Goal: Task Accomplishment & Management: Use online tool/utility

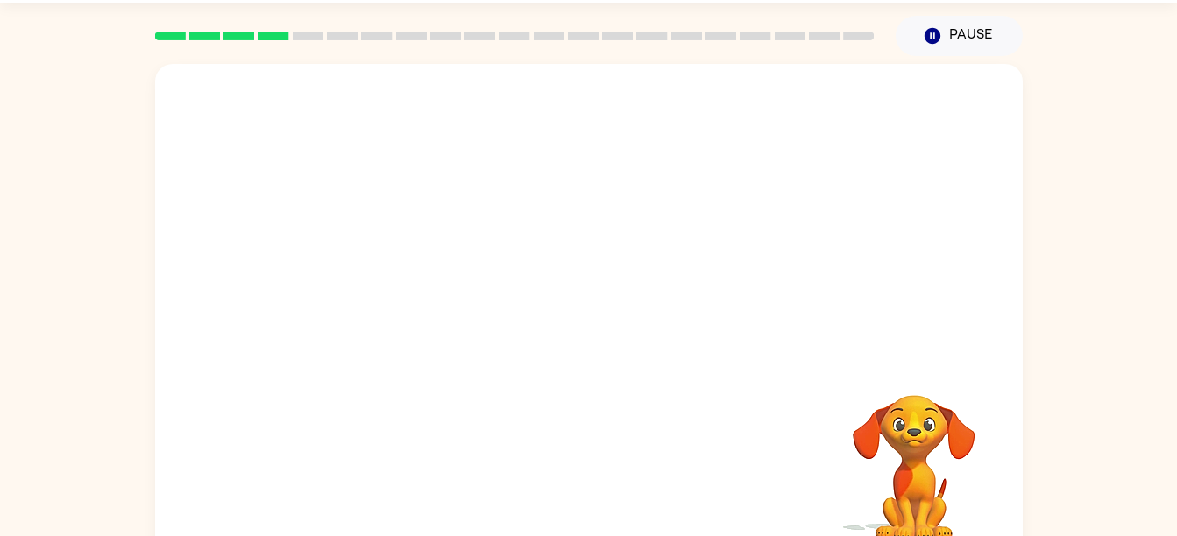
scroll to position [62, 0]
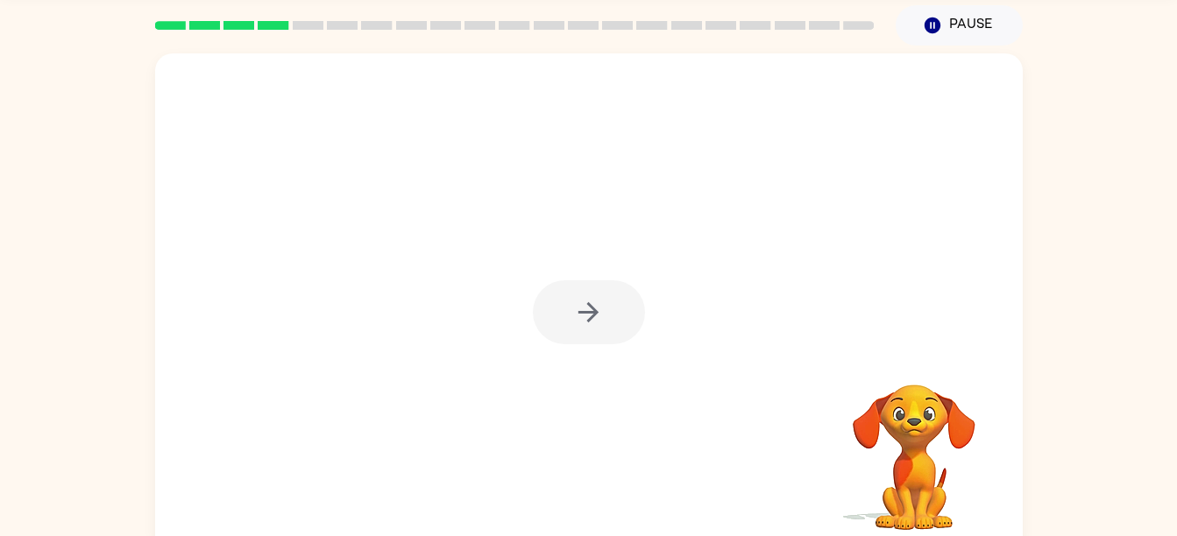
click at [514, 267] on div at bounding box center [589, 303] width 868 height 501
drag, startPoint x: 604, startPoint y: 296, endPoint x: 569, endPoint y: 307, distance: 36.6
click at [569, 307] on button "button" at bounding box center [589, 312] width 112 height 64
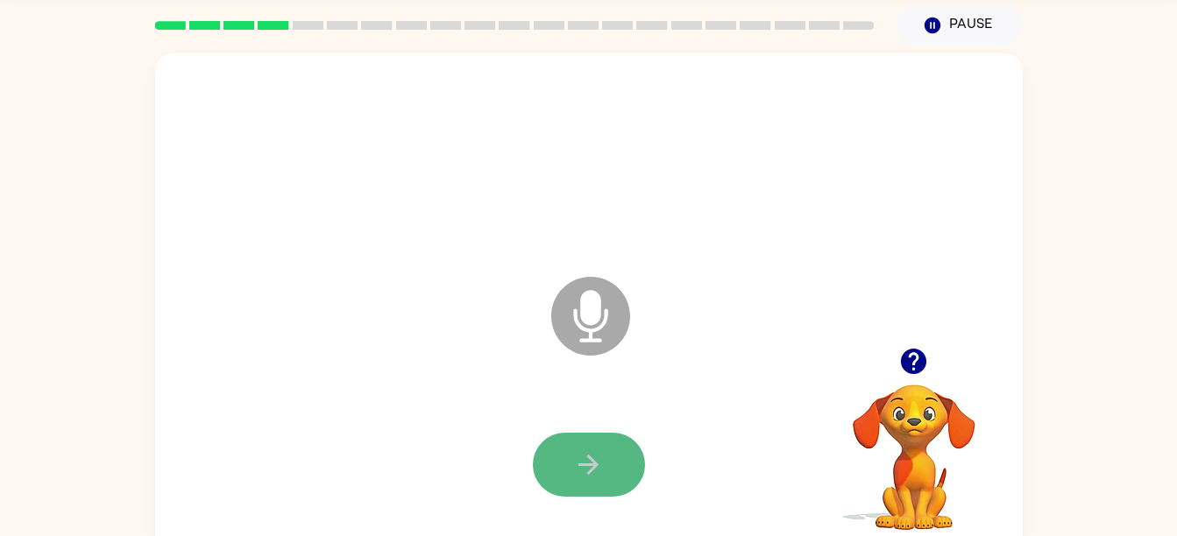
click at [572, 439] on button "button" at bounding box center [589, 465] width 112 height 64
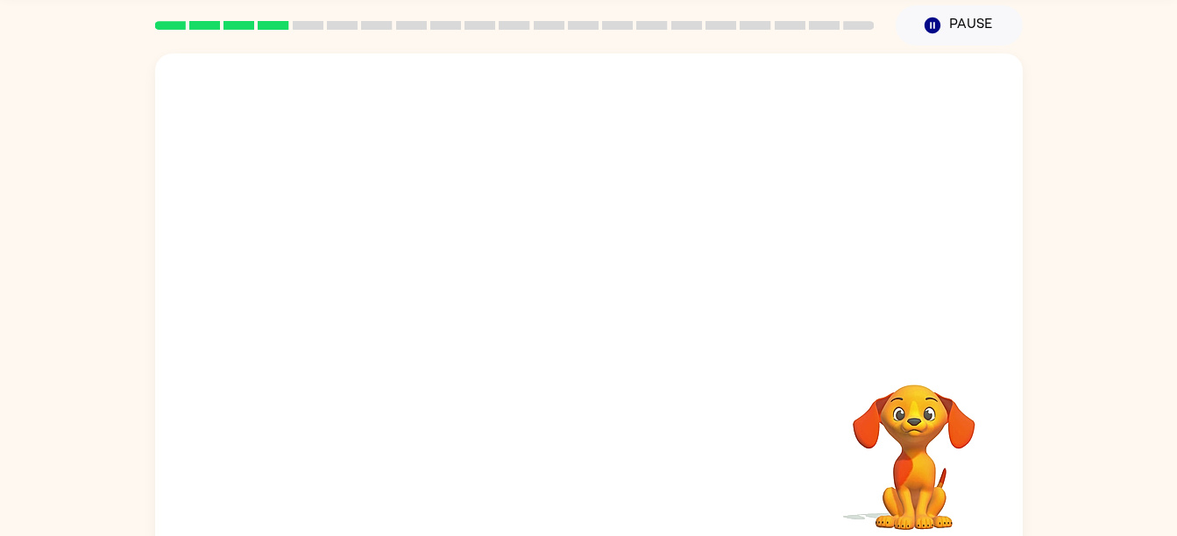
click at [545, 410] on div at bounding box center [589, 466] width 833 height 144
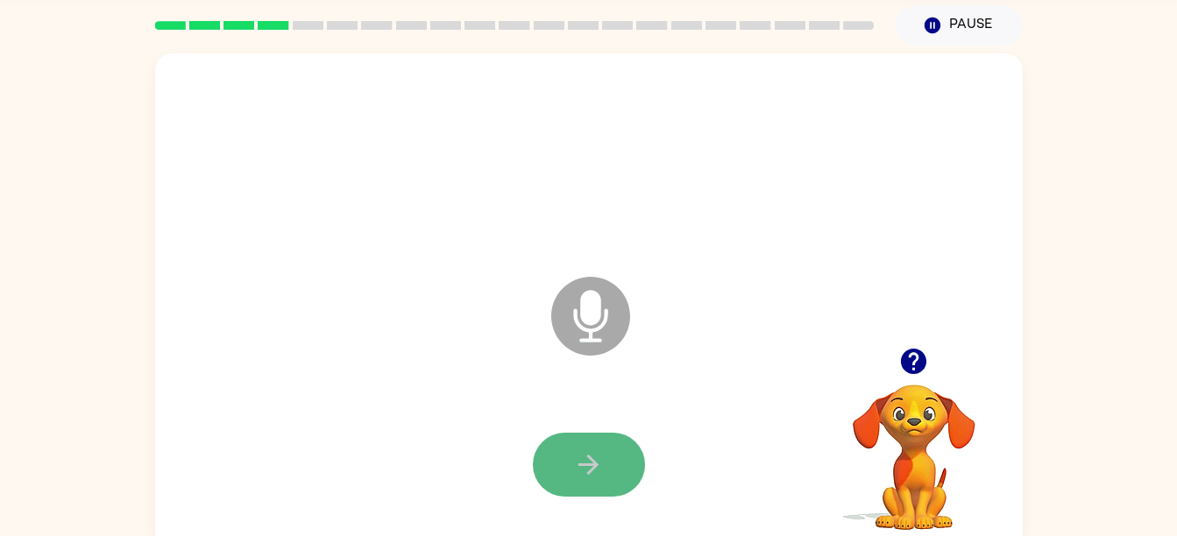
click at [607, 457] on button "button" at bounding box center [589, 465] width 112 height 64
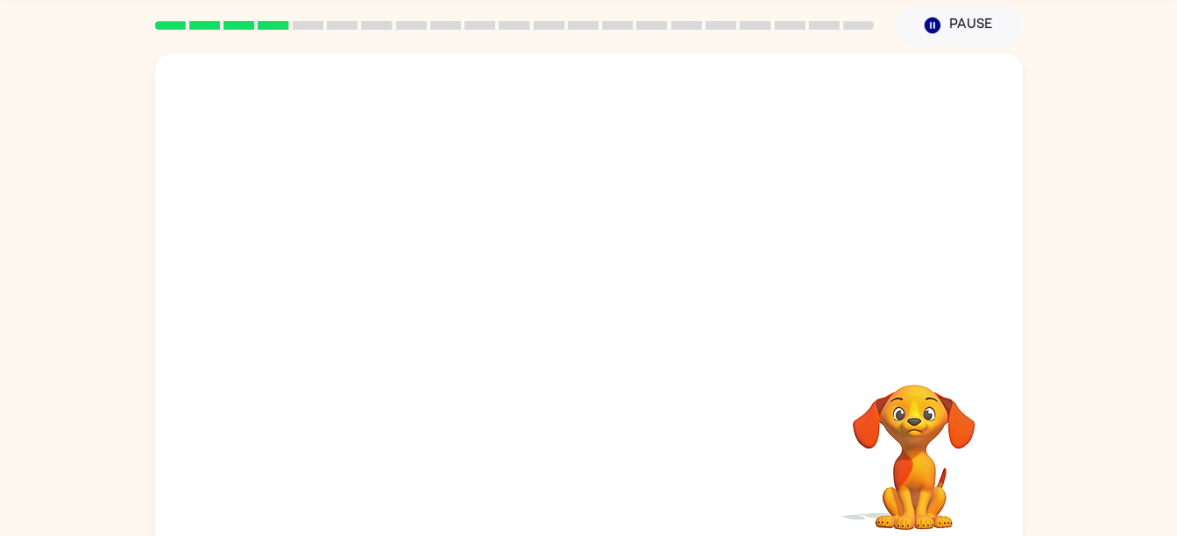
click at [895, 96] on div at bounding box center [589, 161] width 833 height 144
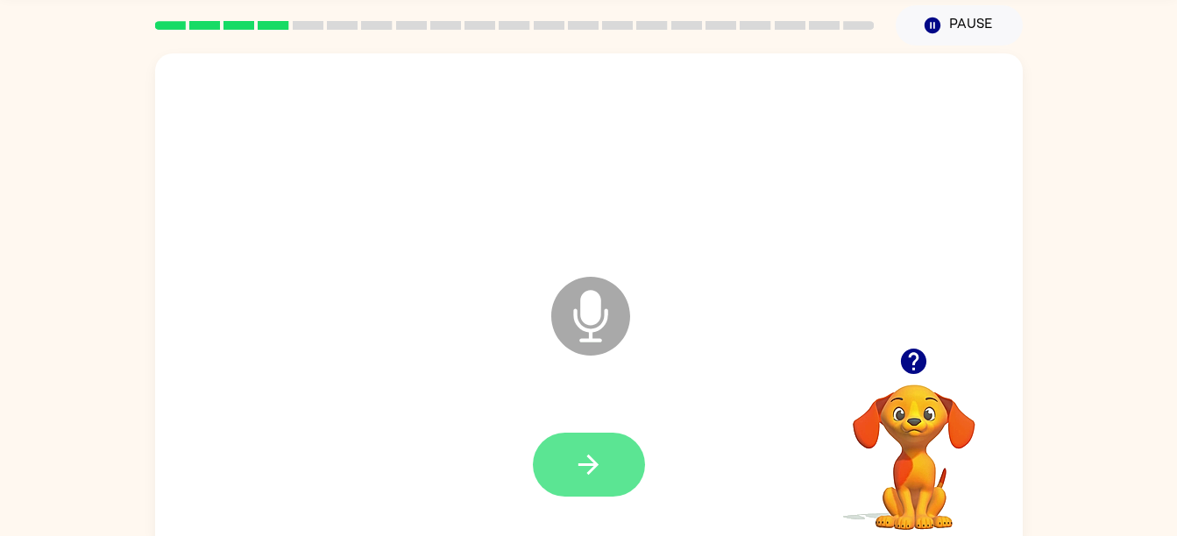
click at [608, 464] on button "button" at bounding box center [589, 465] width 112 height 64
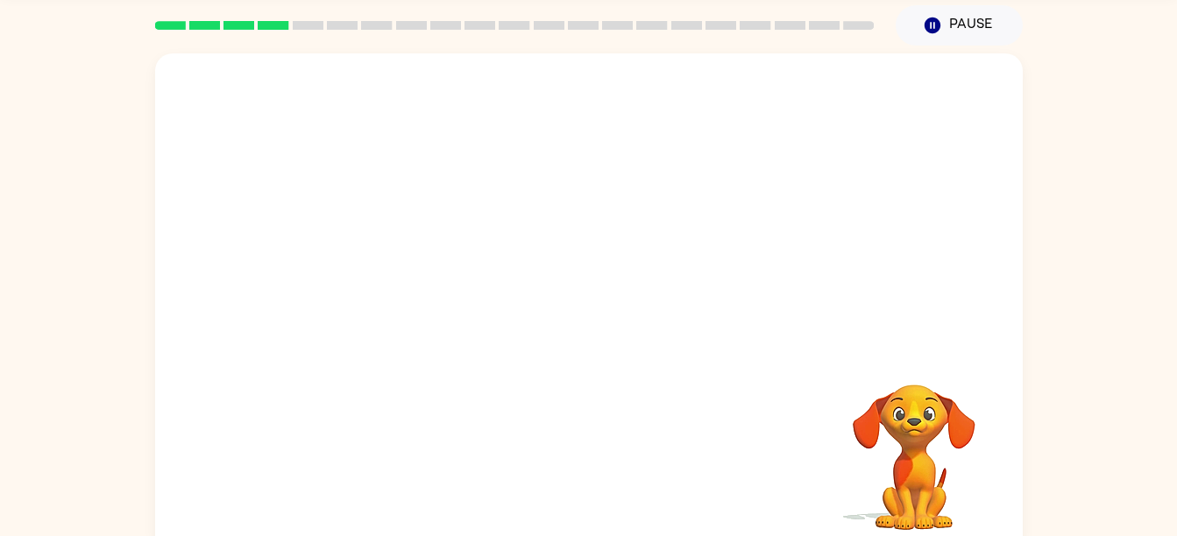
click at [1104, 75] on div "Your browser must support playing .mp4 files to use Literably. Please try using…" at bounding box center [588, 300] width 1177 height 508
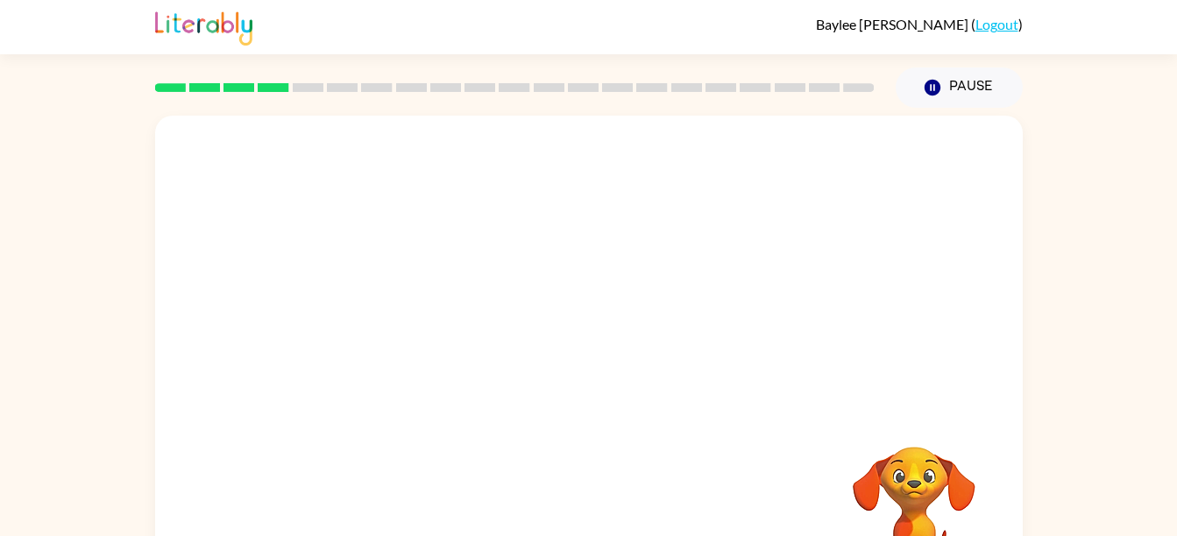
scroll to position [80, 0]
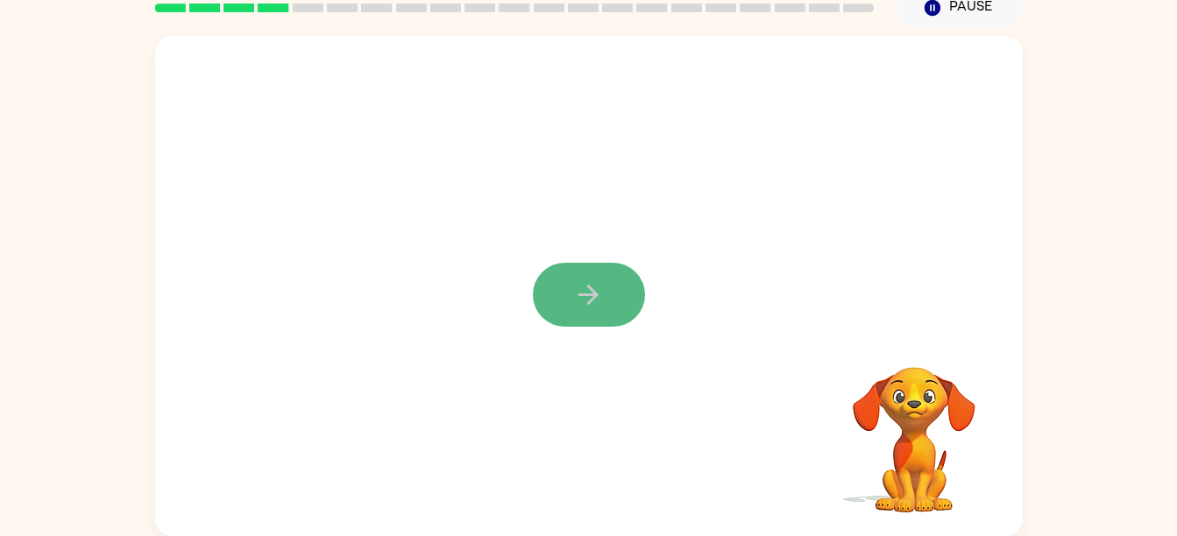
click at [591, 289] on icon "button" at bounding box center [589, 295] width 20 height 20
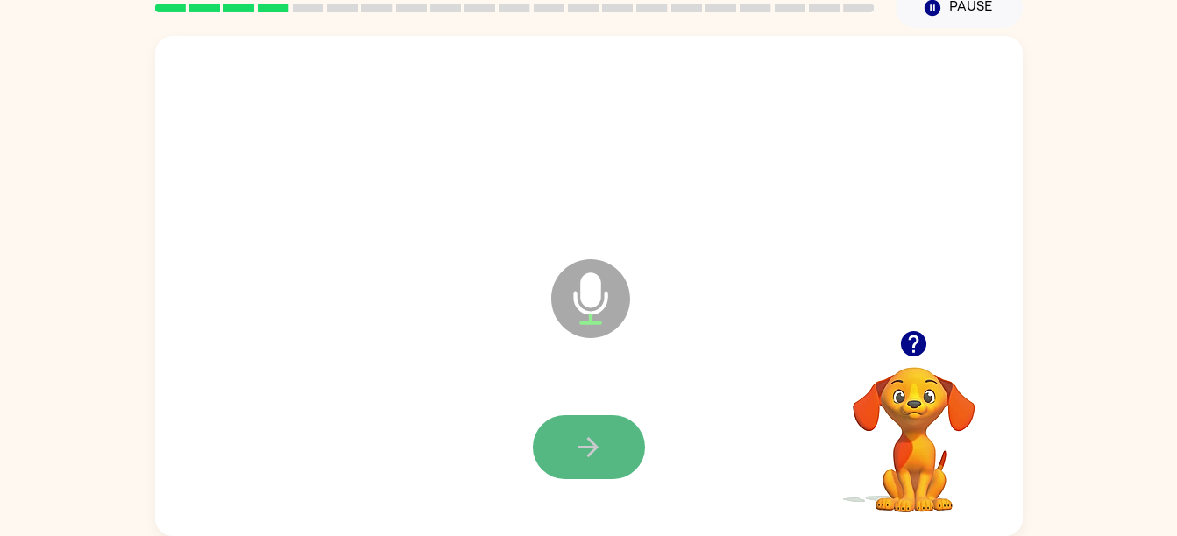
click at [582, 438] on icon "button" at bounding box center [588, 447] width 31 height 31
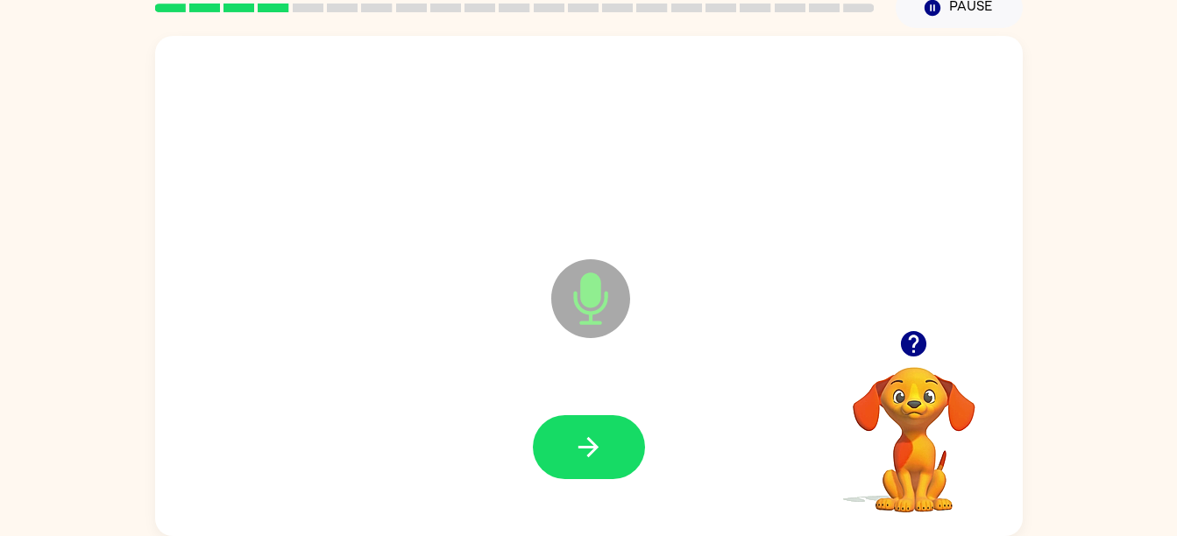
drag, startPoint x: 582, startPoint y: 438, endPoint x: 318, endPoint y: 255, distance: 321.2
click at [318, 255] on div "Microphone The Microphone is here when it is your turn to talk" at bounding box center [547, 255] width 749 height 63
click at [615, 466] on button "button" at bounding box center [589, 447] width 112 height 64
click at [604, 445] on button "button" at bounding box center [589, 447] width 112 height 64
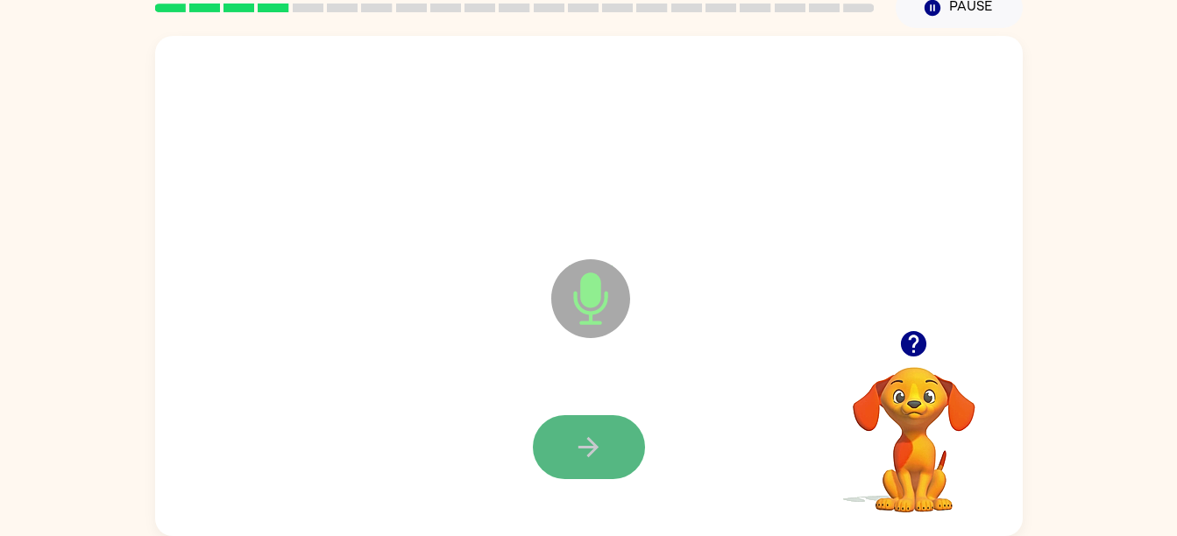
click at [604, 445] on button "button" at bounding box center [589, 447] width 112 height 64
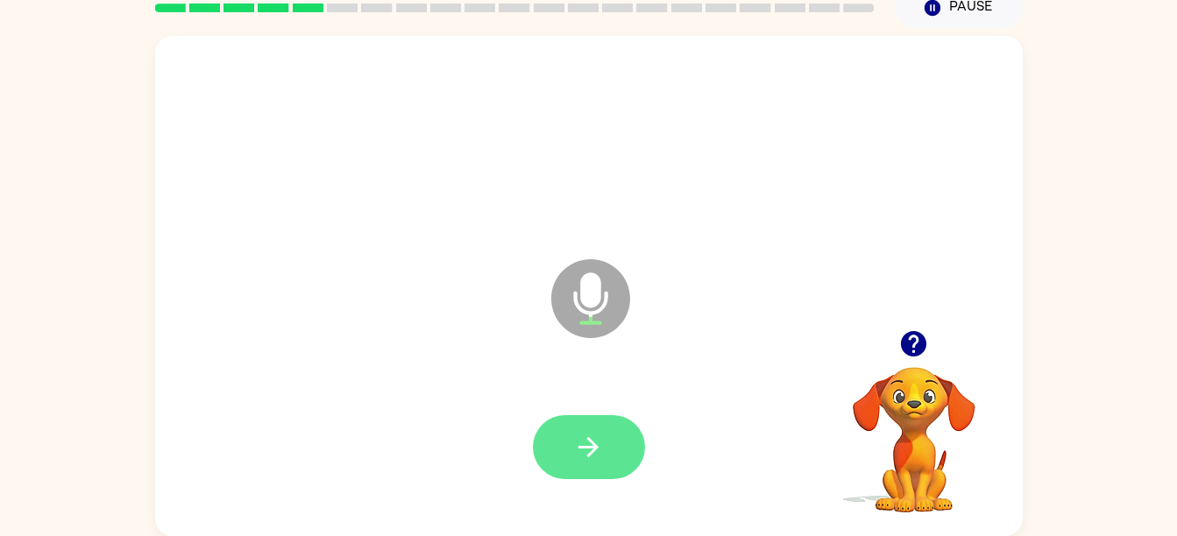
click at [579, 445] on icon "button" at bounding box center [588, 447] width 31 height 31
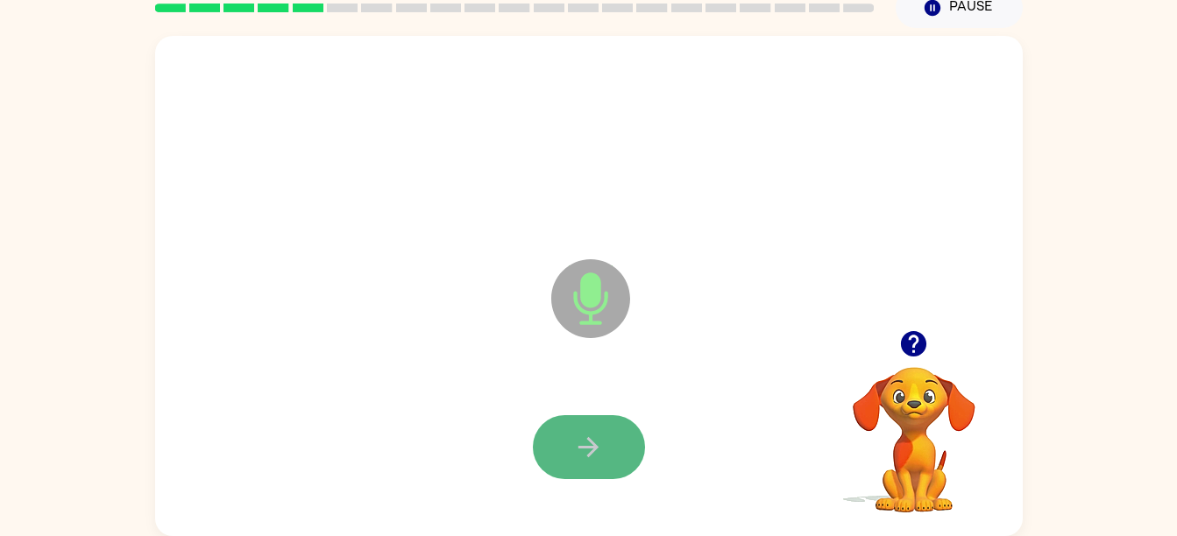
drag, startPoint x: 579, startPoint y: 445, endPoint x: 546, endPoint y: 430, distance: 36.5
click at [546, 430] on button "button" at bounding box center [589, 447] width 112 height 64
click at [549, 434] on div at bounding box center [589, 447] width 112 height 64
click at [622, 457] on button "button" at bounding box center [589, 447] width 112 height 64
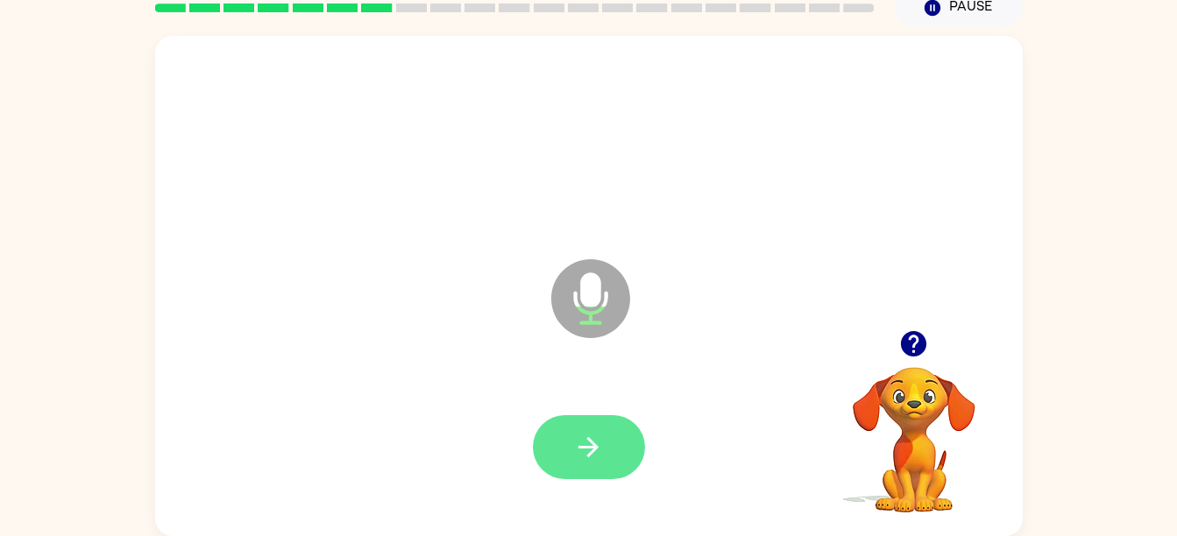
click at [610, 446] on button "button" at bounding box center [589, 447] width 112 height 64
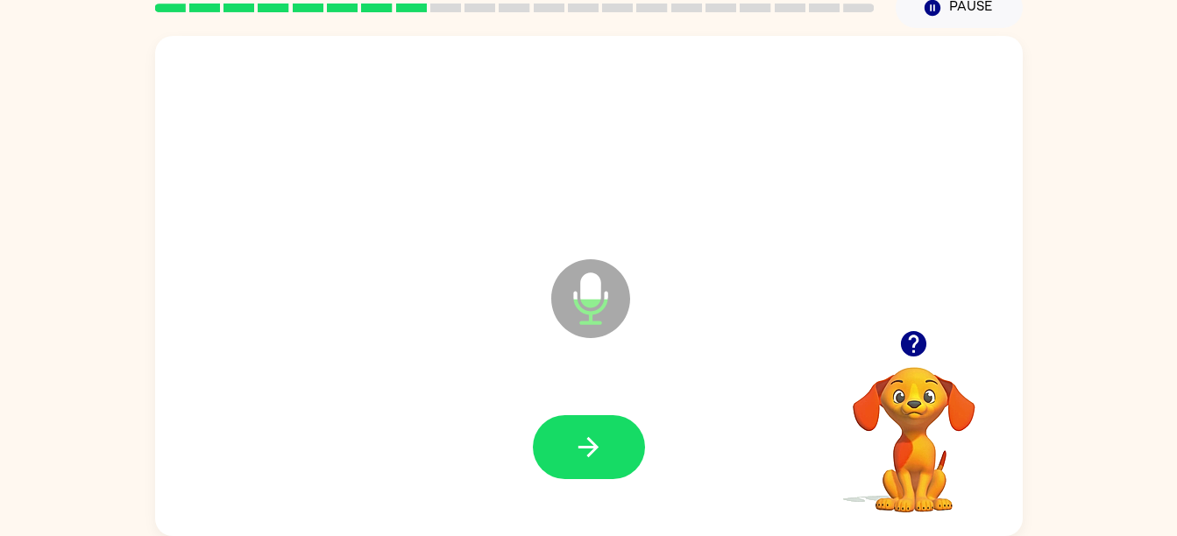
drag, startPoint x: 610, startPoint y: 446, endPoint x: 291, endPoint y: 344, distance: 334.9
click at [291, 344] on div "Microphone The Microphone is here when it is your turn to talk" at bounding box center [589, 286] width 868 height 501
click at [598, 465] on button "button" at bounding box center [589, 447] width 112 height 64
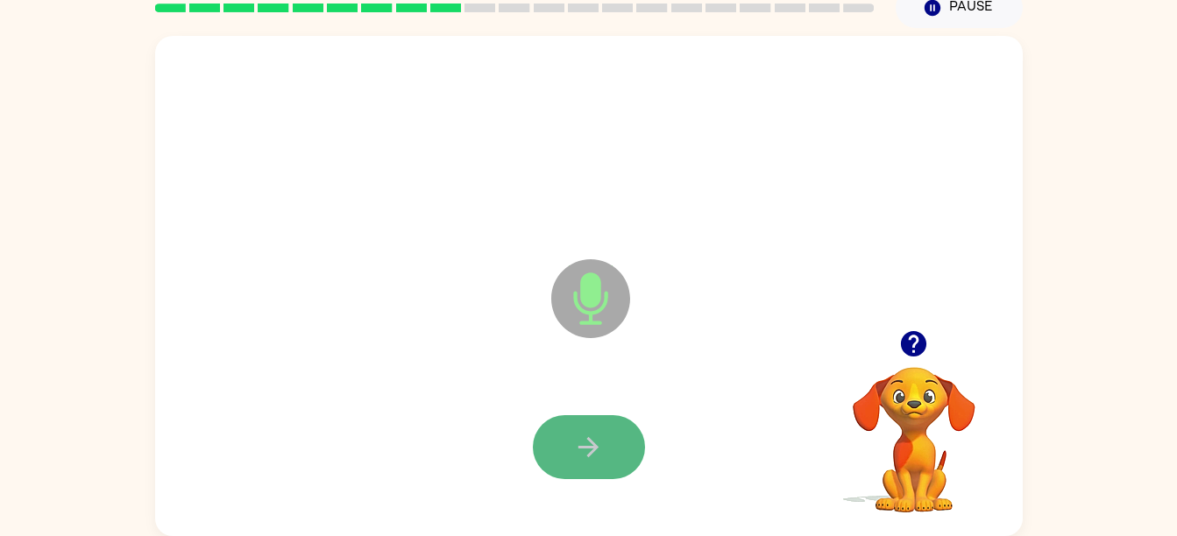
click at [595, 459] on icon "button" at bounding box center [588, 447] width 31 height 31
click at [562, 438] on button "button" at bounding box center [589, 447] width 112 height 64
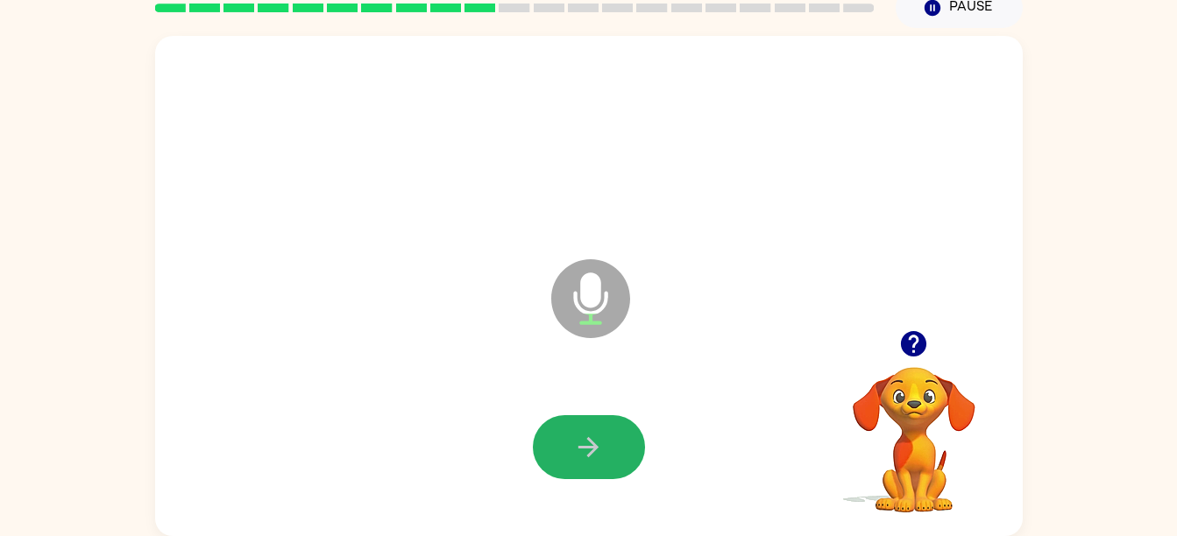
click at [561, 436] on button "button" at bounding box center [589, 447] width 112 height 64
click at [600, 423] on button "button" at bounding box center [589, 447] width 112 height 64
click at [593, 415] on button "button" at bounding box center [589, 447] width 112 height 64
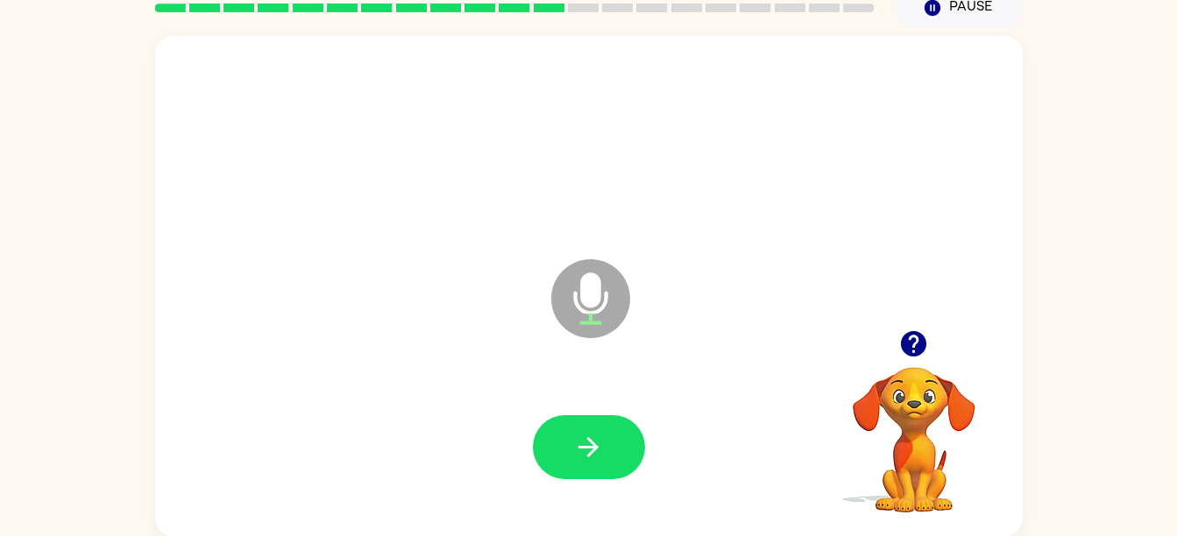
drag, startPoint x: 593, startPoint y: 415, endPoint x: 588, endPoint y: 445, distance: 31.0
click at [588, 445] on icon "button" at bounding box center [588, 447] width 31 height 31
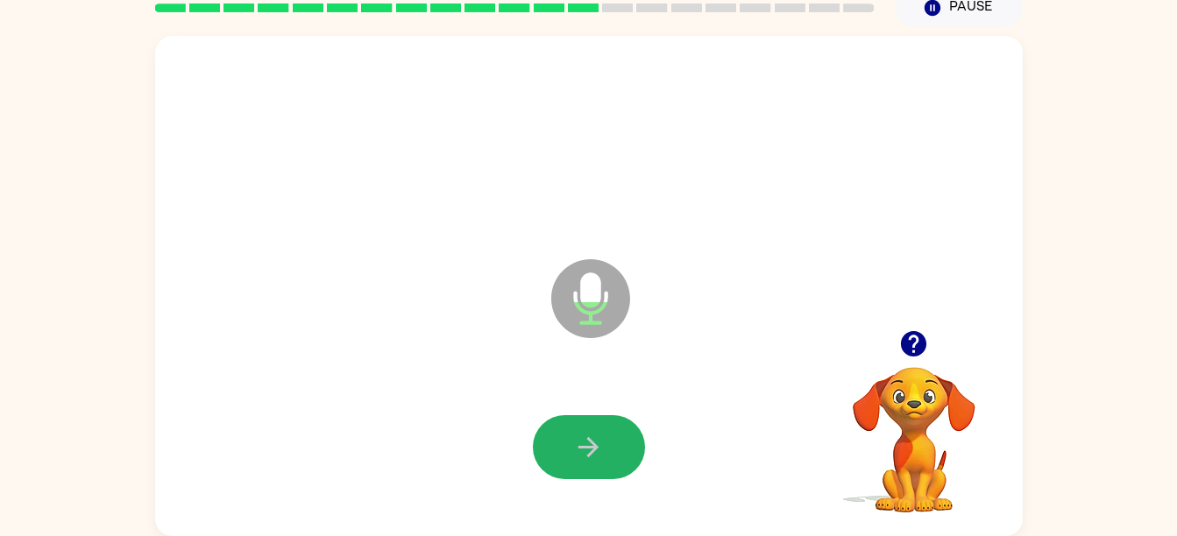
click at [588, 445] on icon "button" at bounding box center [588, 447] width 31 height 31
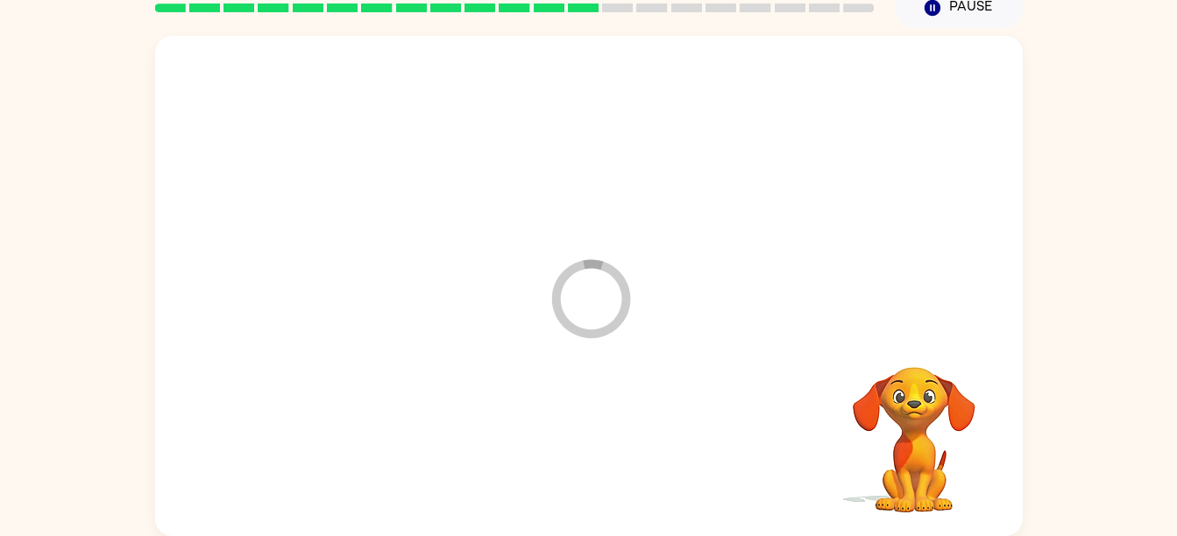
click at [588, 445] on div at bounding box center [589, 448] width 833 height 144
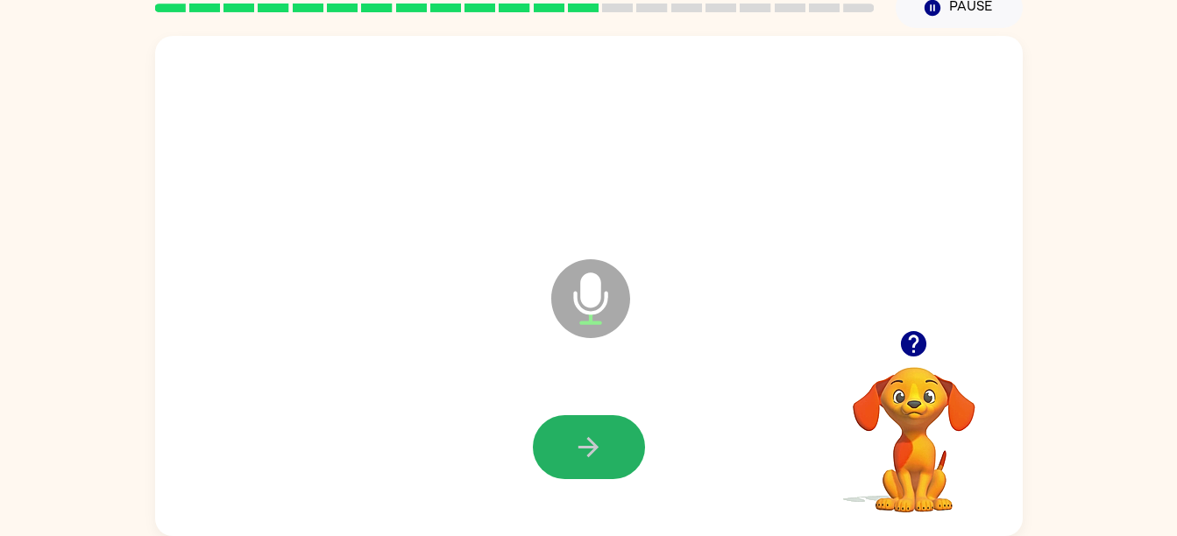
click at [602, 430] on button "button" at bounding box center [589, 447] width 112 height 64
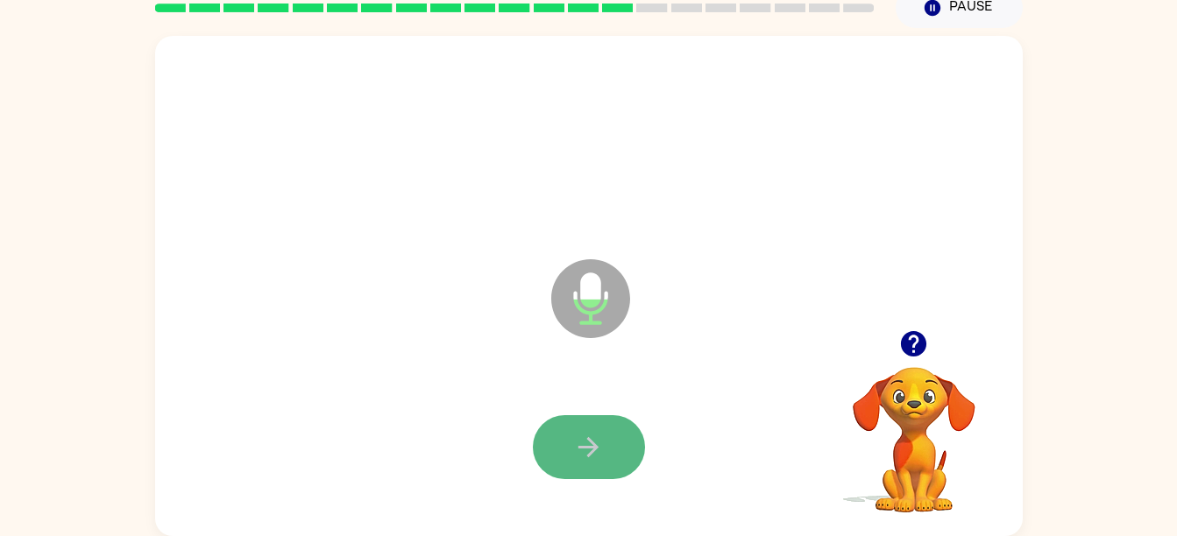
click at [590, 446] on icon "button" at bounding box center [589, 447] width 20 height 20
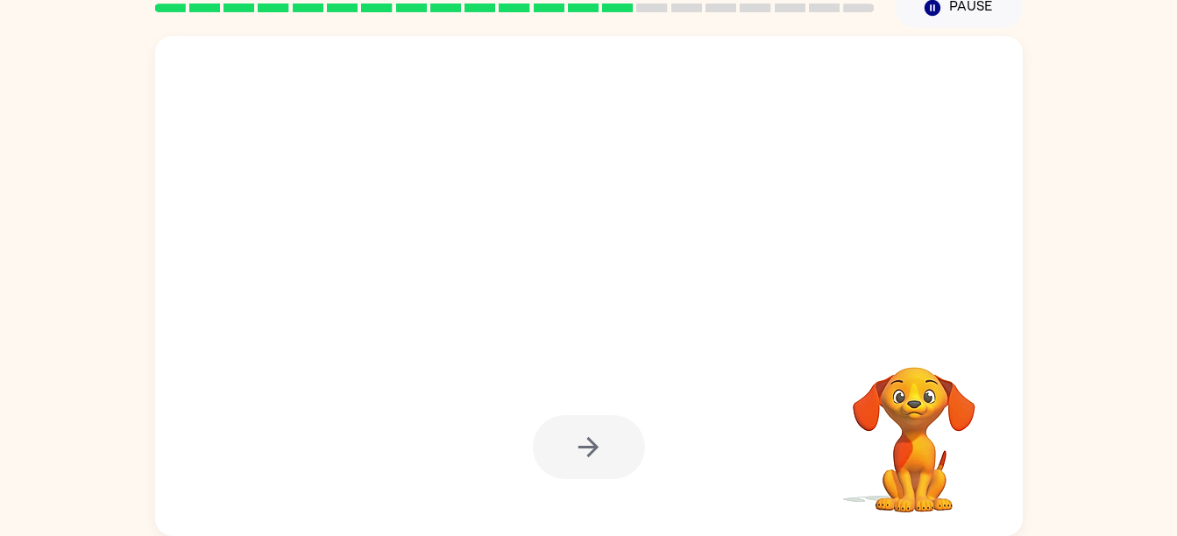
click at [623, 451] on div at bounding box center [589, 447] width 112 height 64
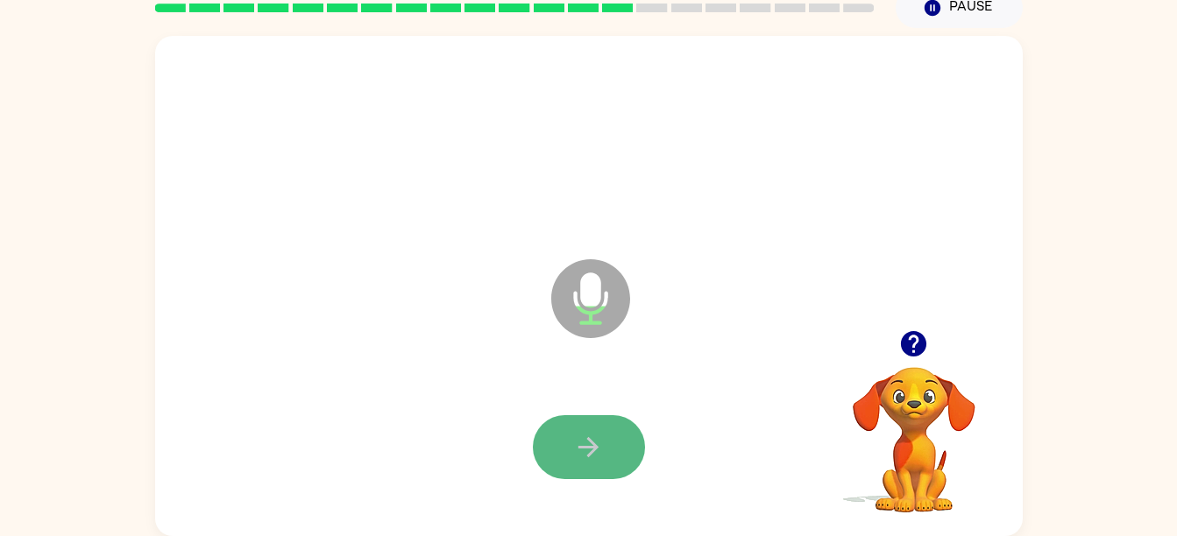
click at [610, 451] on button "button" at bounding box center [589, 447] width 112 height 64
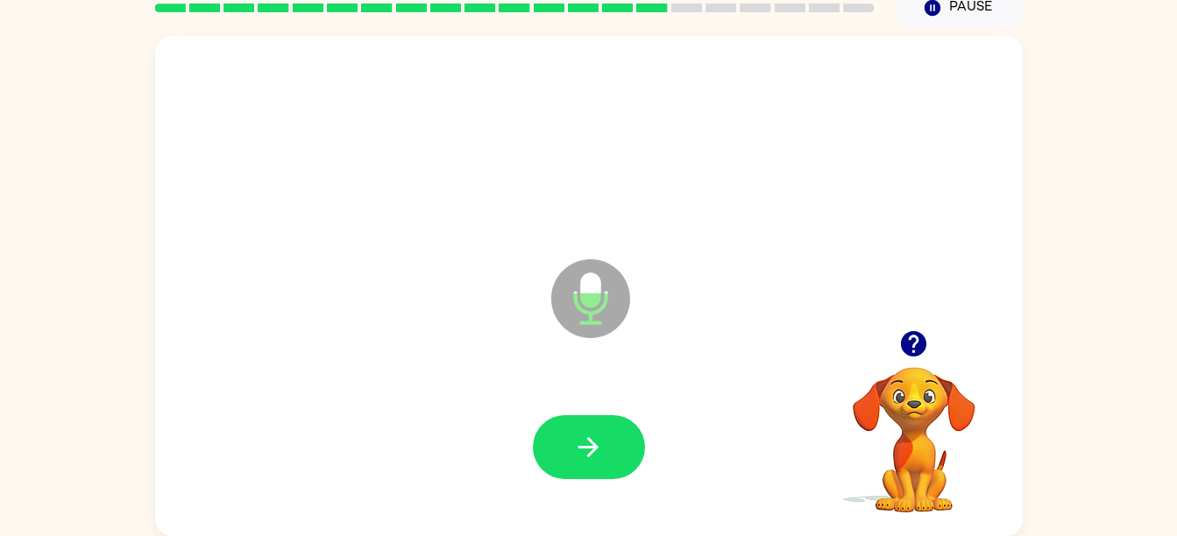
drag, startPoint x: 610, startPoint y: 451, endPoint x: 529, endPoint y: 444, distance: 81.9
click at [529, 444] on div at bounding box center [589, 448] width 833 height 144
click at [560, 455] on button "button" at bounding box center [589, 447] width 112 height 64
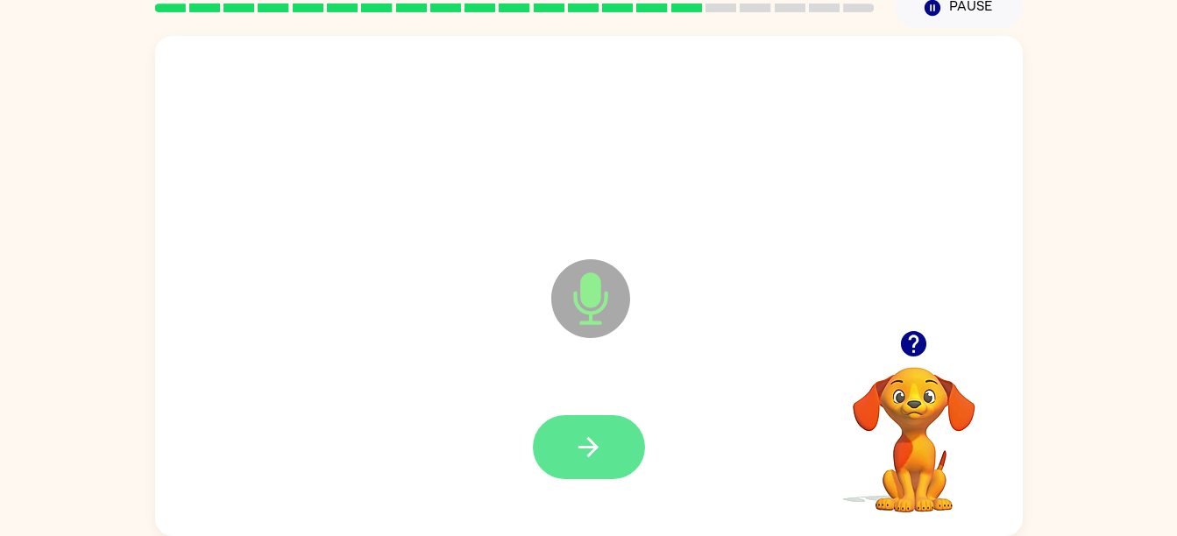
click at [585, 446] on icon "button" at bounding box center [589, 447] width 20 height 20
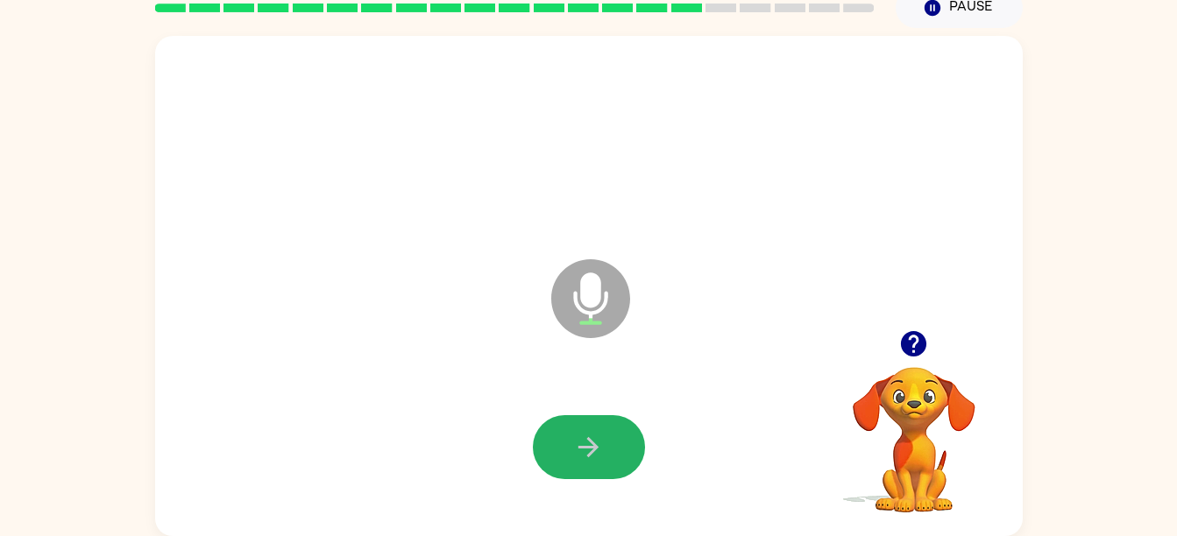
click at [585, 446] on icon "button" at bounding box center [589, 447] width 20 height 20
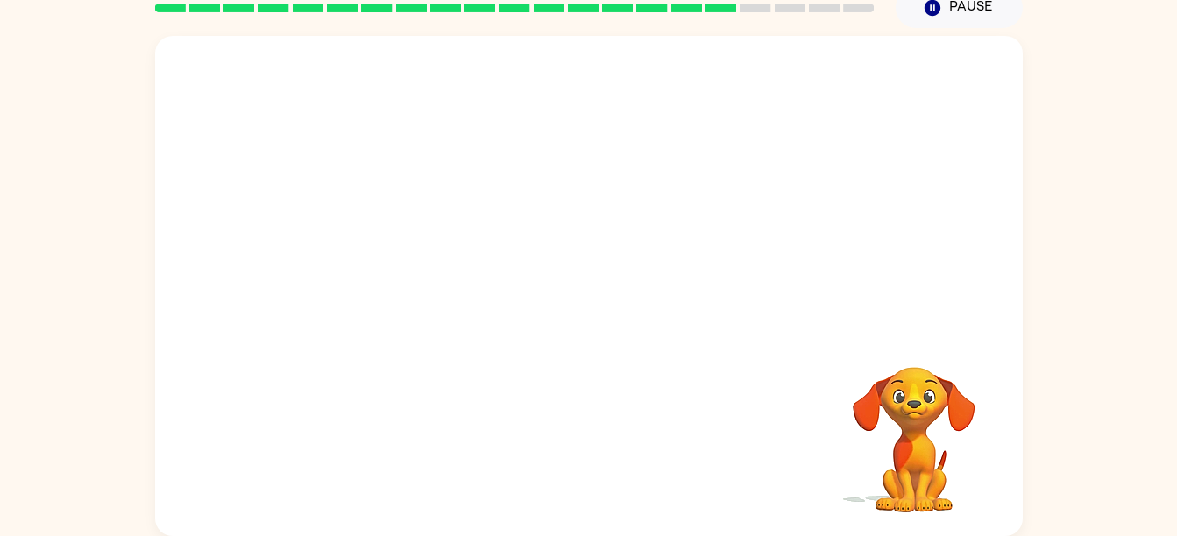
click at [698, 470] on div at bounding box center [589, 448] width 833 height 144
drag, startPoint x: 446, startPoint y: 458, endPoint x: 506, endPoint y: 455, distance: 59.7
click at [506, 455] on div at bounding box center [589, 448] width 833 height 144
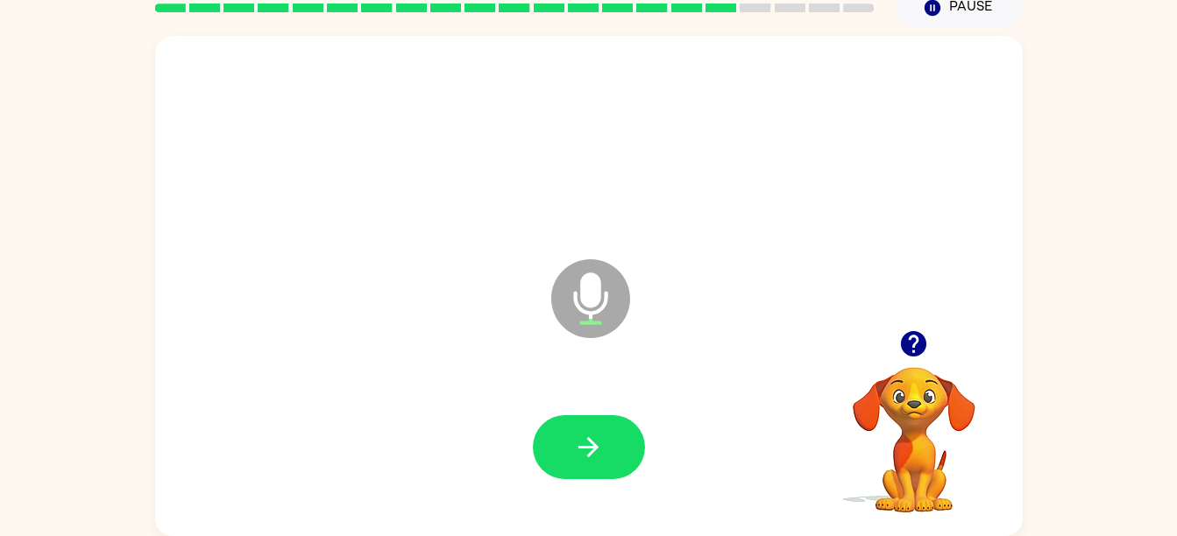
scroll to position [79, 0]
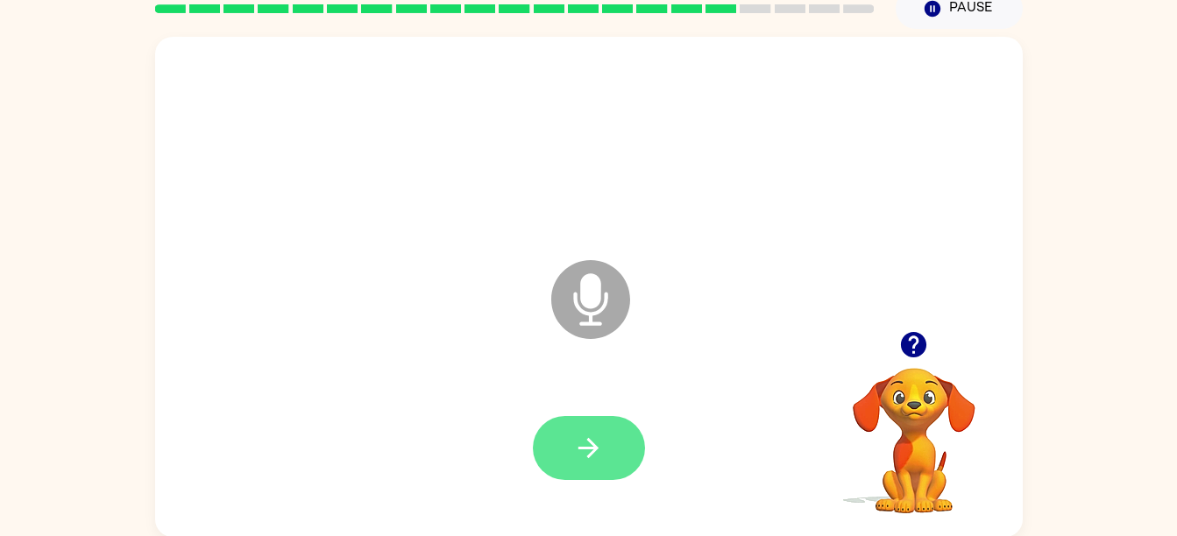
click at [595, 444] on icon "button" at bounding box center [588, 448] width 31 height 31
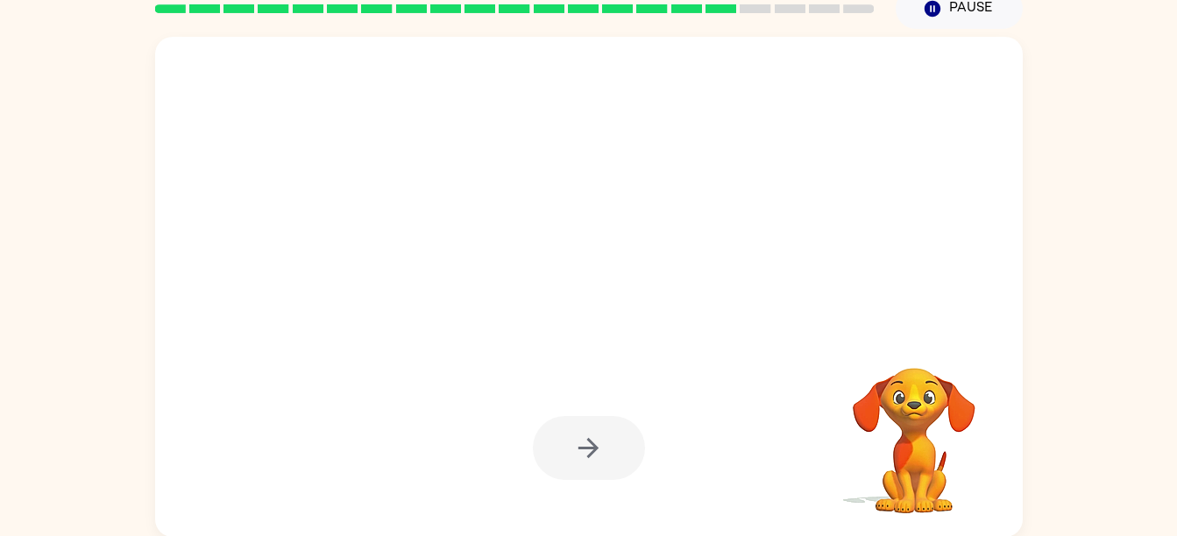
drag, startPoint x: 595, startPoint y: 444, endPoint x: 670, endPoint y: 409, distance: 82.0
click at [670, 409] on div at bounding box center [589, 449] width 833 height 144
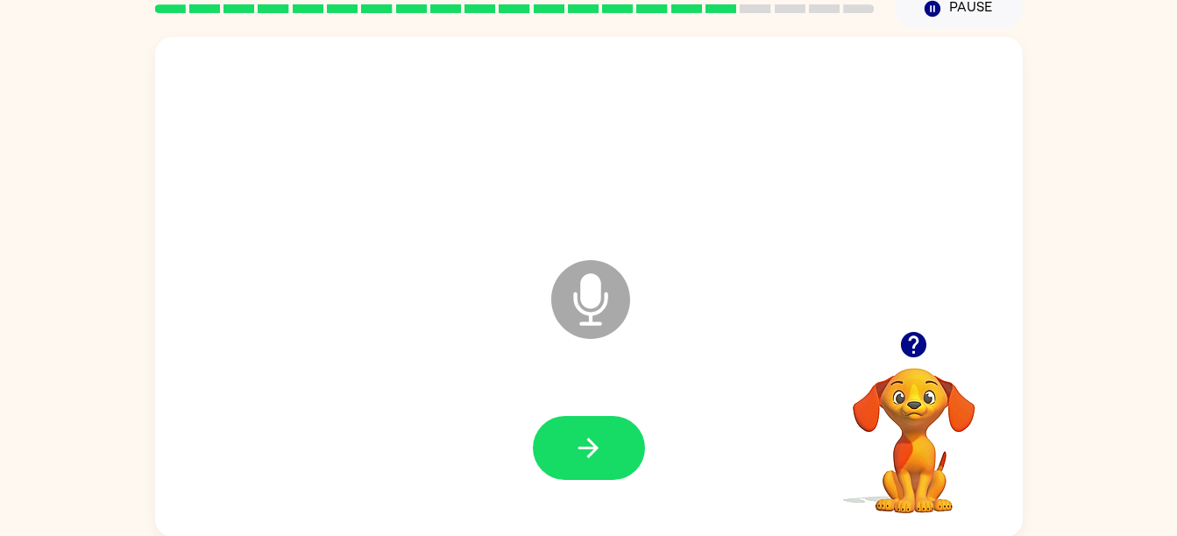
click at [623, 311] on icon at bounding box center [590, 299] width 79 height 79
drag, startPoint x: 623, startPoint y: 311, endPoint x: 630, endPoint y: 325, distance: 15.7
click at [630, 325] on icon "Microphone The Microphone is here when it is your turn to talk" at bounding box center [678, 321] width 263 height 131
click at [627, 438] on button "button" at bounding box center [589, 448] width 112 height 64
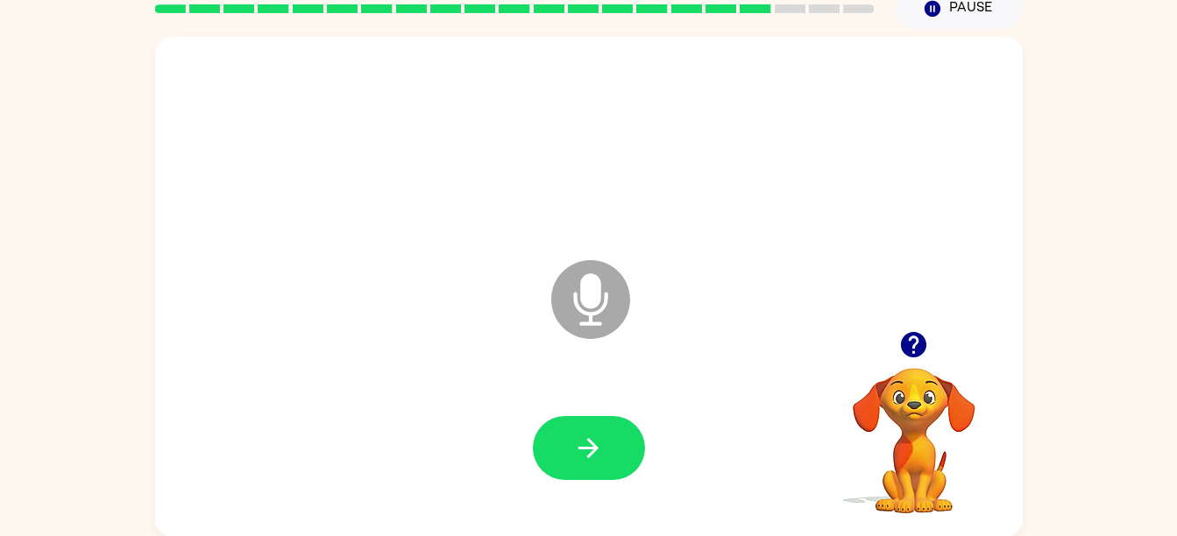
drag, startPoint x: 627, startPoint y: 438, endPoint x: 566, endPoint y: 485, distance: 76.3
click at [566, 485] on div at bounding box center [589, 449] width 833 height 144
click at [566, 447] on button "button" at bounding box center [589, 448] width 112 height 64
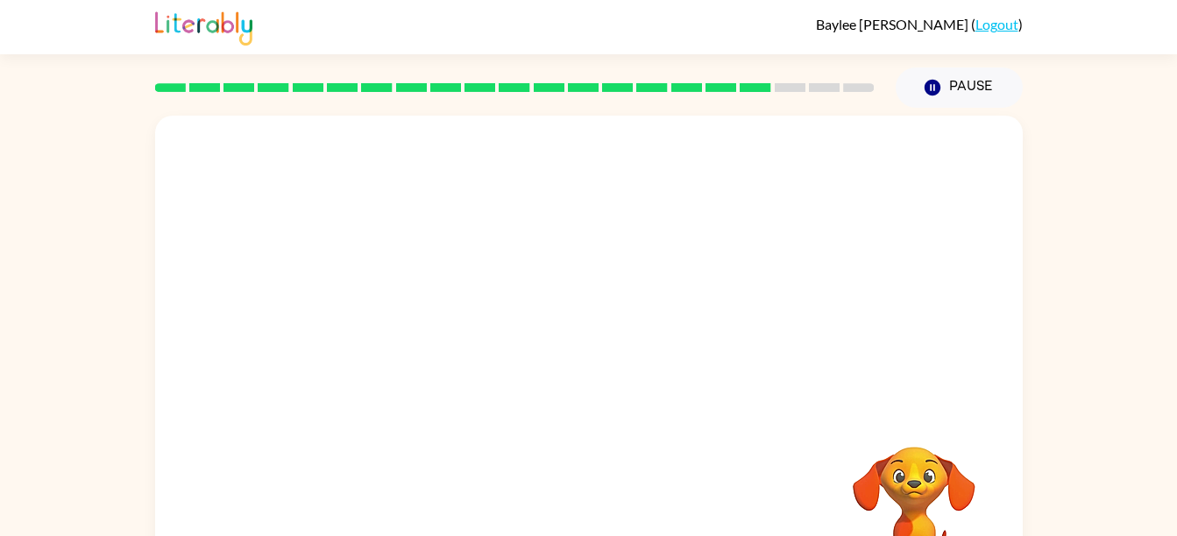
scroll to position [73, 0]
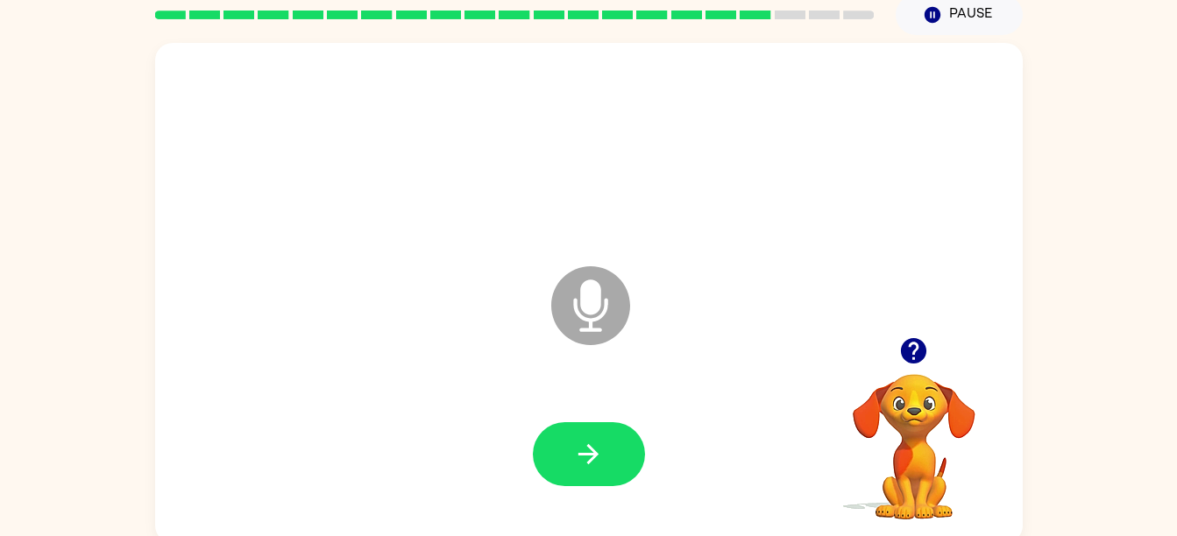
click at [654, 313] on icon "Microphone The Microphone is here when it is your turn to talk" at bounding box center [678, 327] width 263 height 131
click at [586, 347] on icon "Microphone The Microphone is here when it is your turn to talk" at bounding box center [678, 327] width 263 height 131
click at [586, 332] on icon at bounding box center [590, 305] width 79 height 79
click at [950, 10] on button "Pause Pause" at bounding box center [959, 15] width 127 height 40
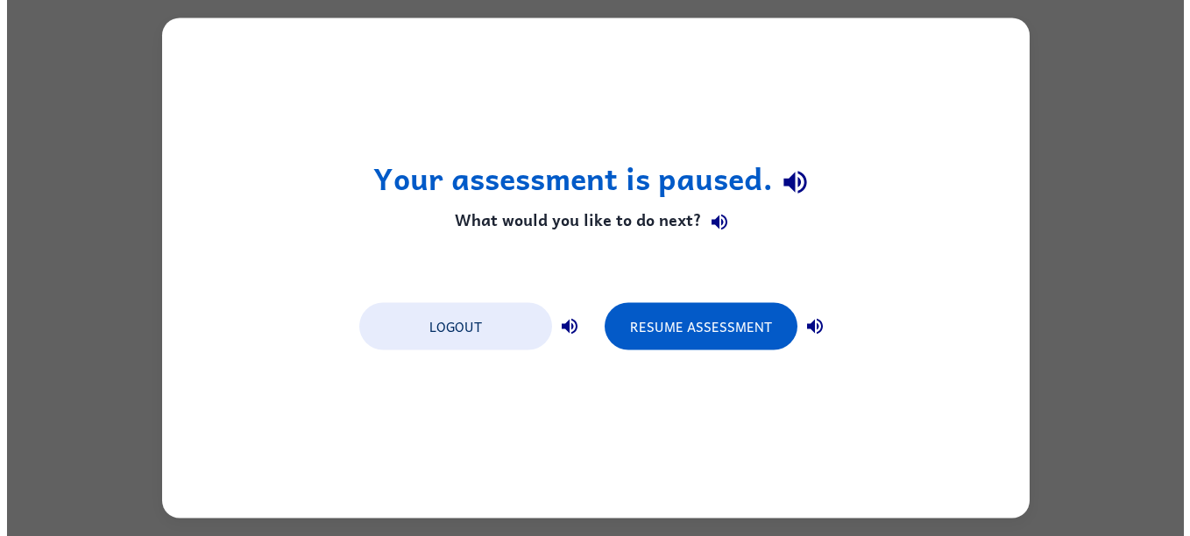
scroll to position [0, 0]
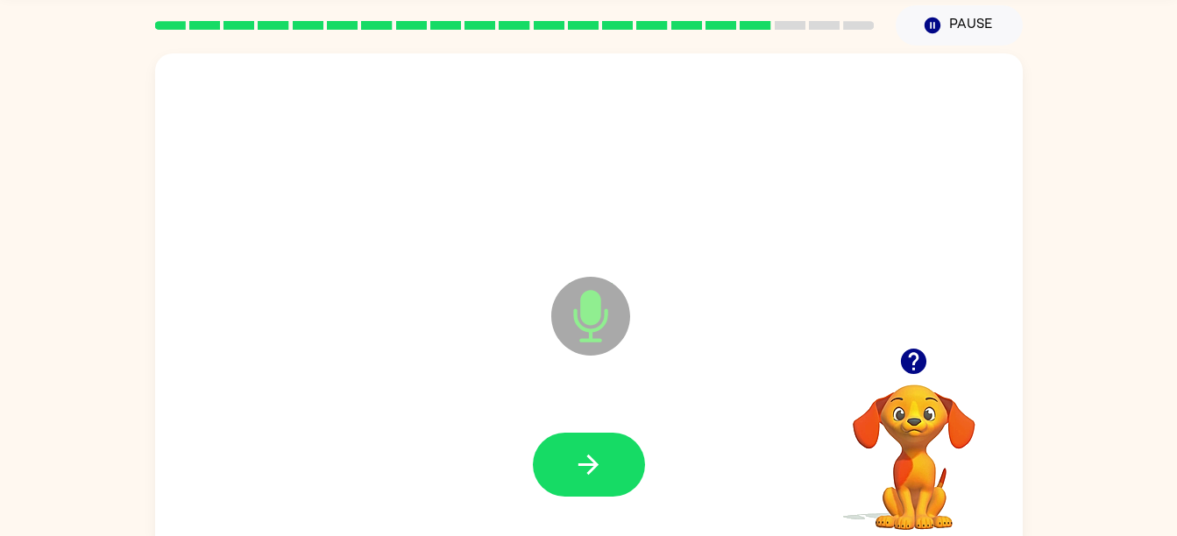
scroll to position [66, 0]
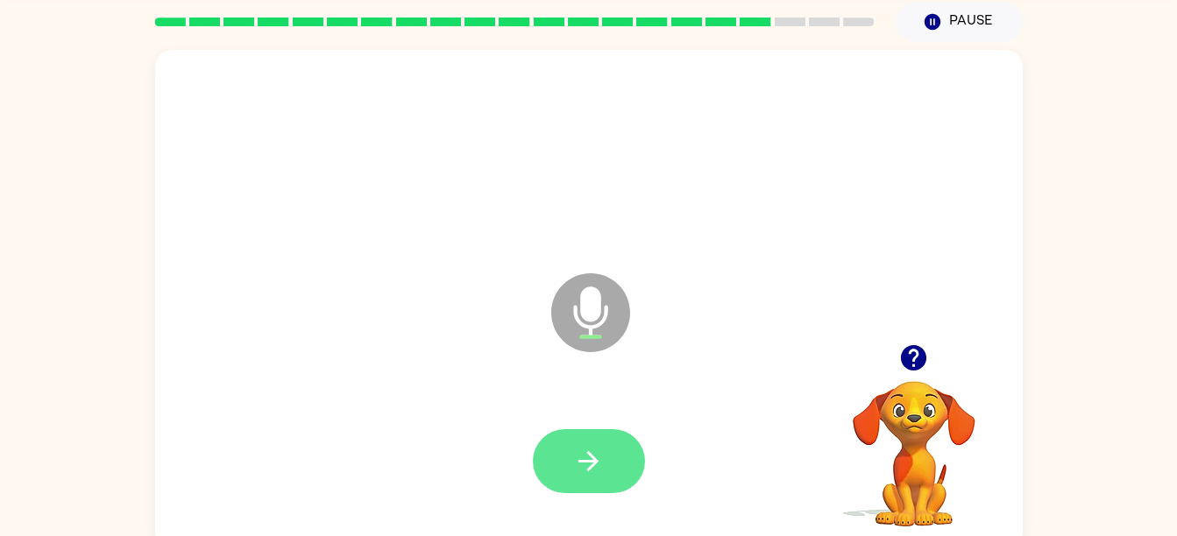
click at [608, 470] on button "button" at bounding box center [589, 462] width 112 height 64
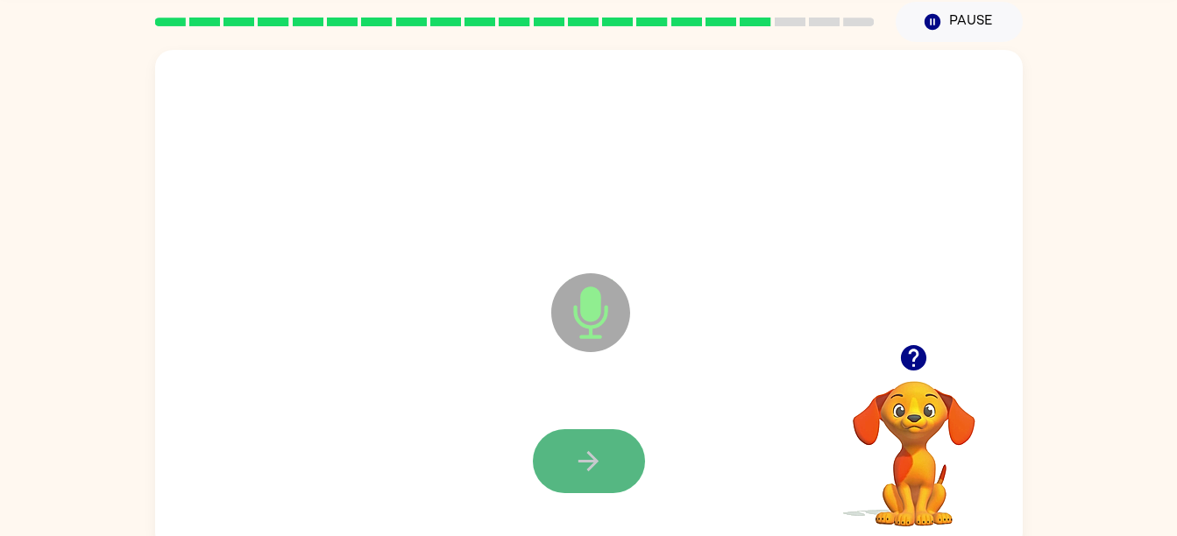
click at [580, 468] on icon "button" at bounding box center [588, 461] width 31 height 31
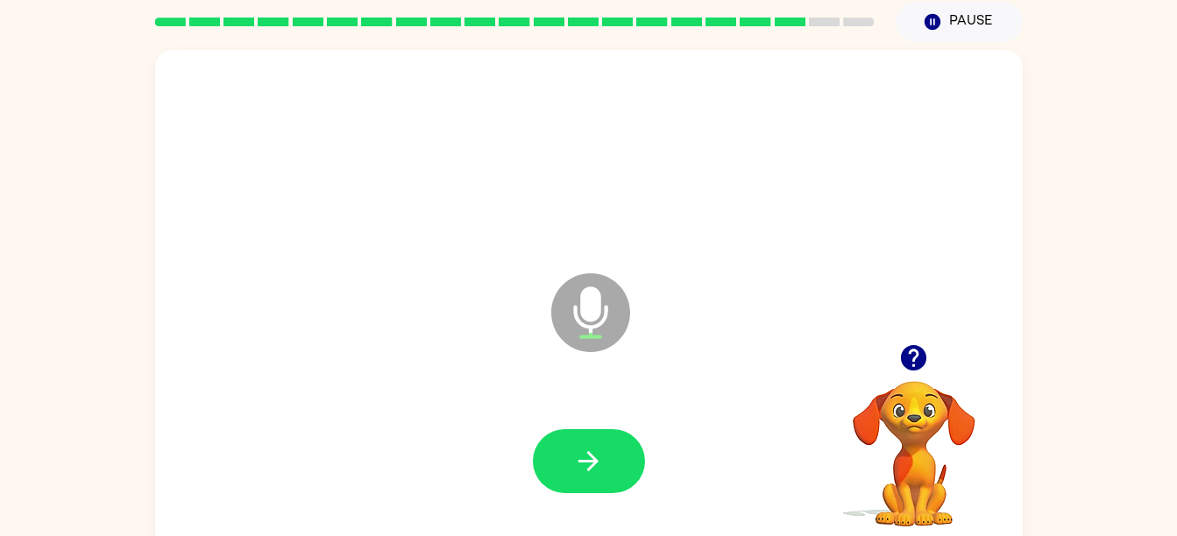
drag, startPoint x: 580, startPoint y: 468, endPoint x: 515, endPoint y: 496, distance: 70.7
click at [515, 496] on div at bounding box center [589, 462] width 833 height 144
click at [572, 482] on button "button" at bounding box center [589, 462] width 112 height 64
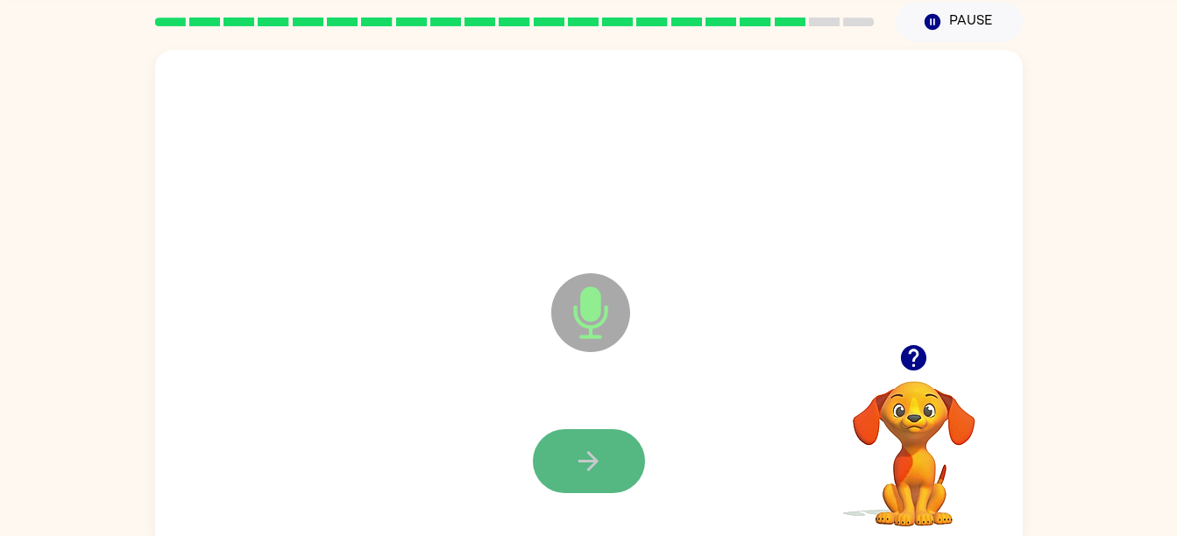
click at [593, 437] on button "button" at bounding box center [589, 462] width 112 height 64
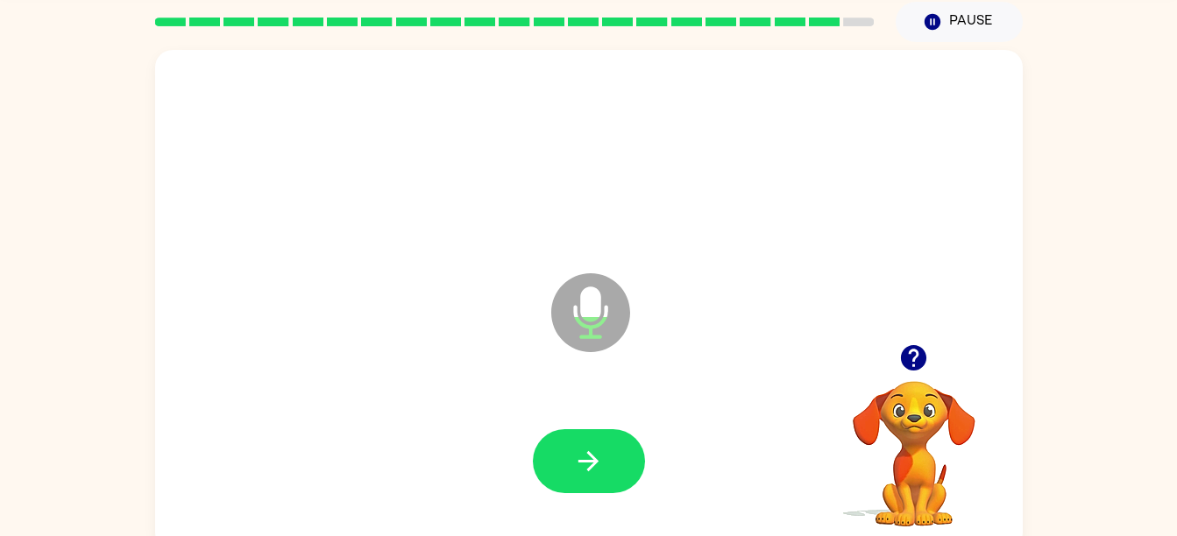
click at [603, 525] on div at bounding box center [589, 462] width 833 height 144
click at [579, 459] on icon "button" at bounding box center [588, 461] width 31 height 31
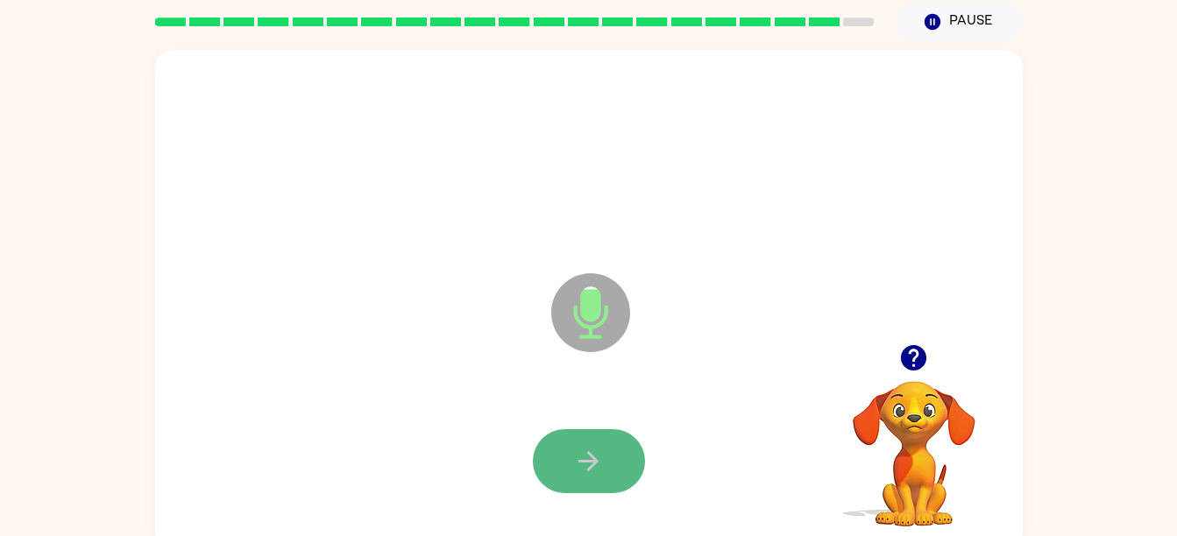
click at [596, 442] on button "button" at bounding box center [589, 462] width 112 height 64
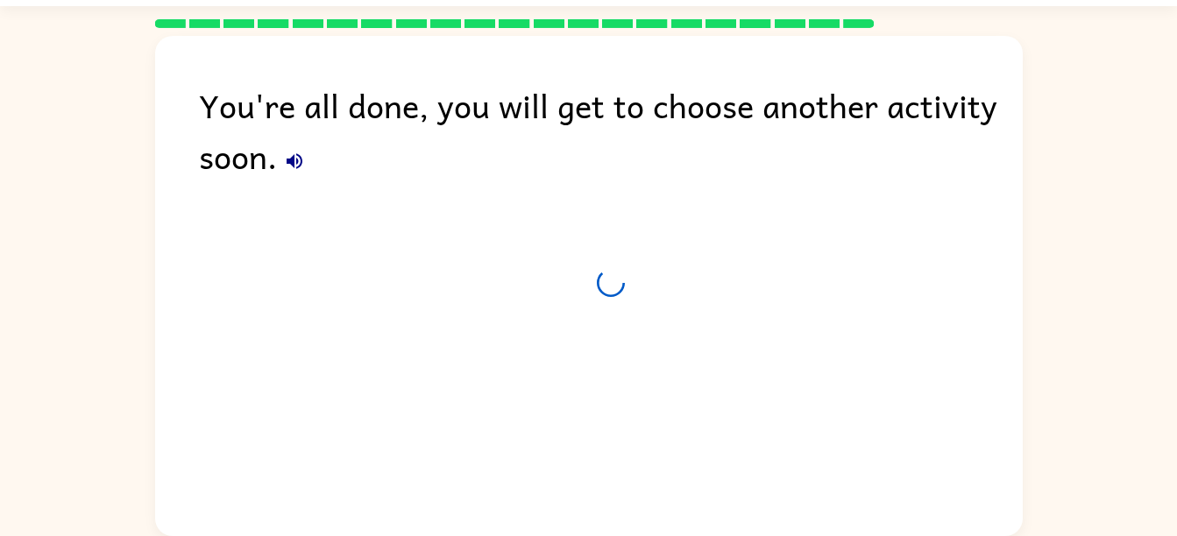
scroll to position [48, 0]
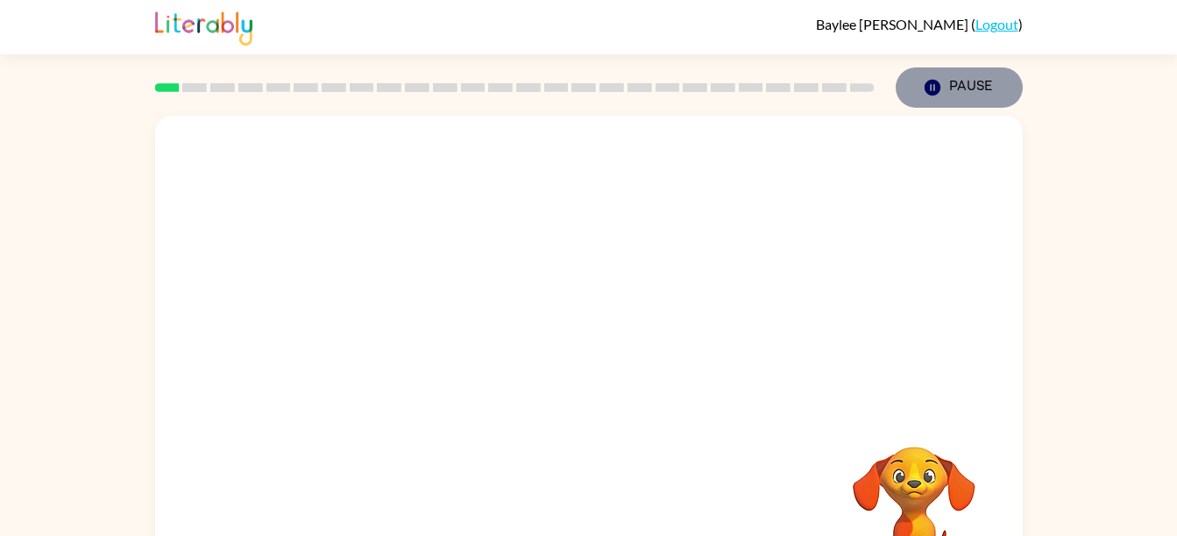
click at [950, 75] on button "Pause Pause" at bounding box center [959, 87] width 127 height 40
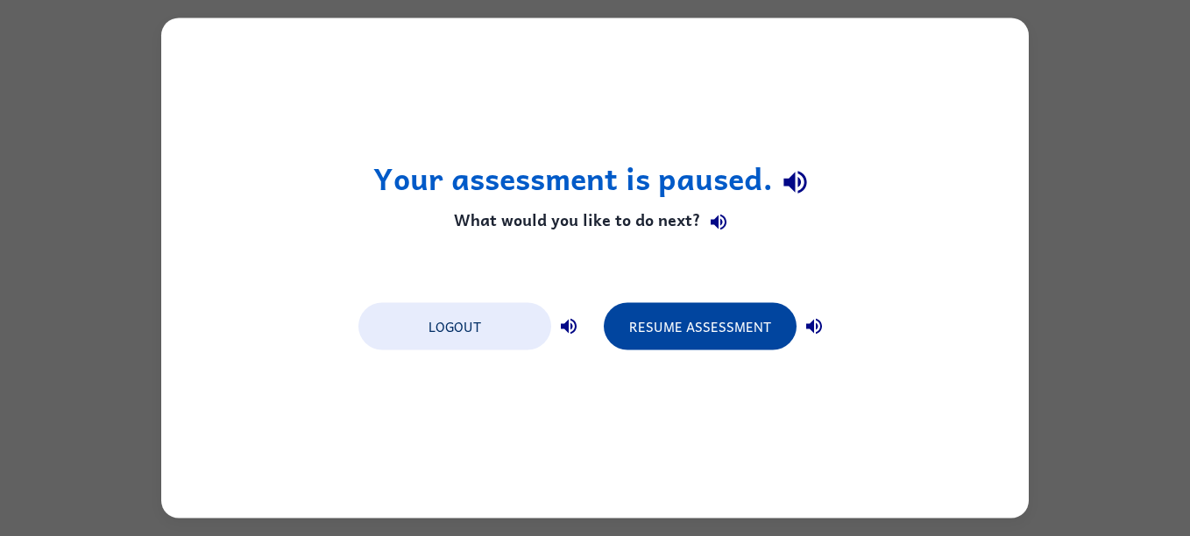
click at [687, 313] on button "Resume Assessment" at bounding box center [700, 326] width 193 height 47
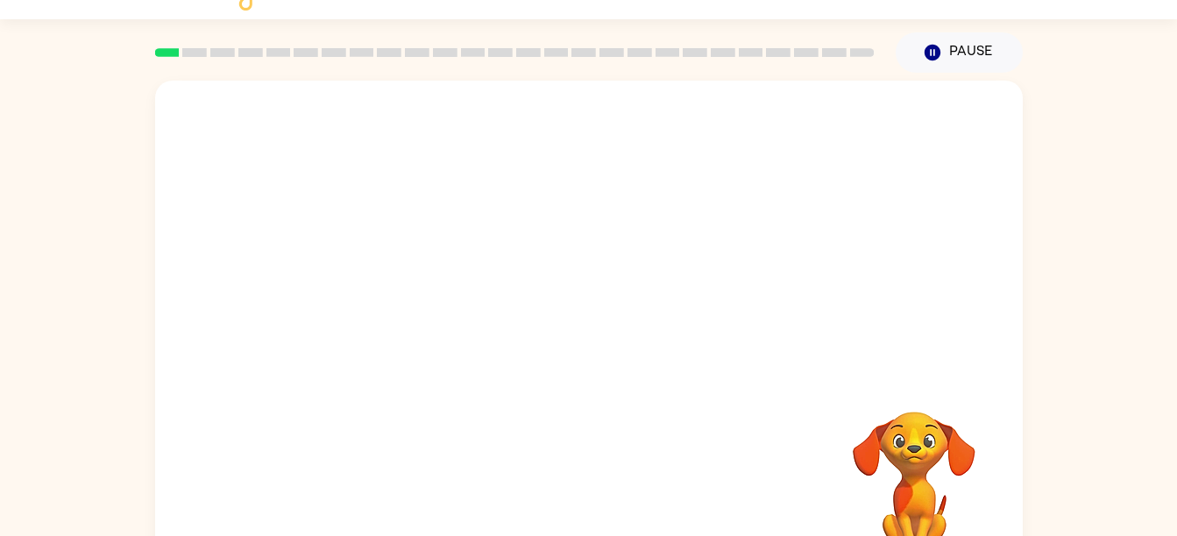
scroll to position [80, 0]
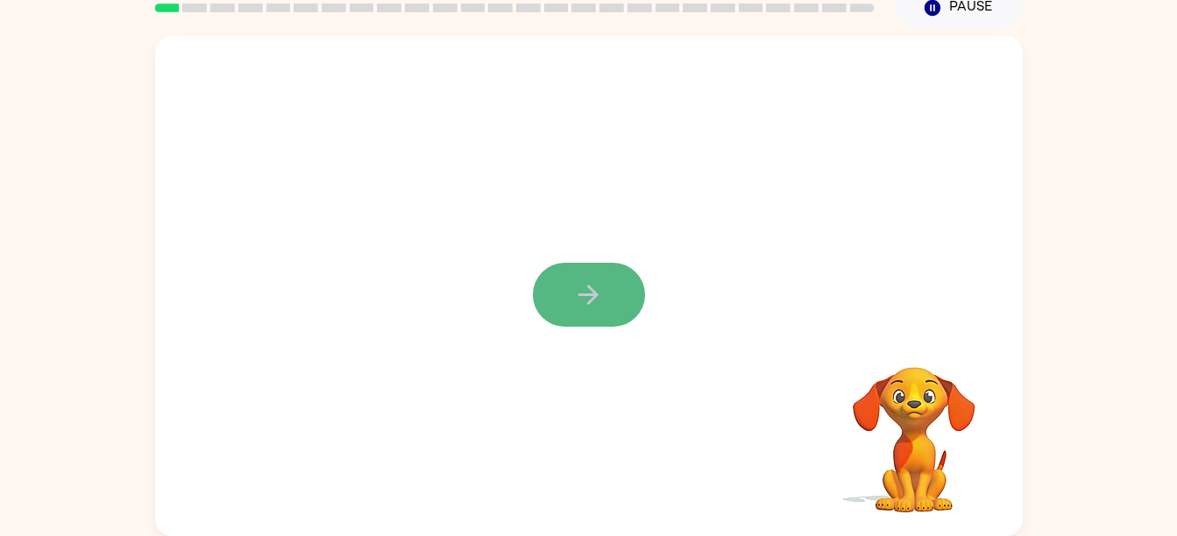
click at [603, 272] on button "button" at bounding box center [589, 295] width 112 height 64
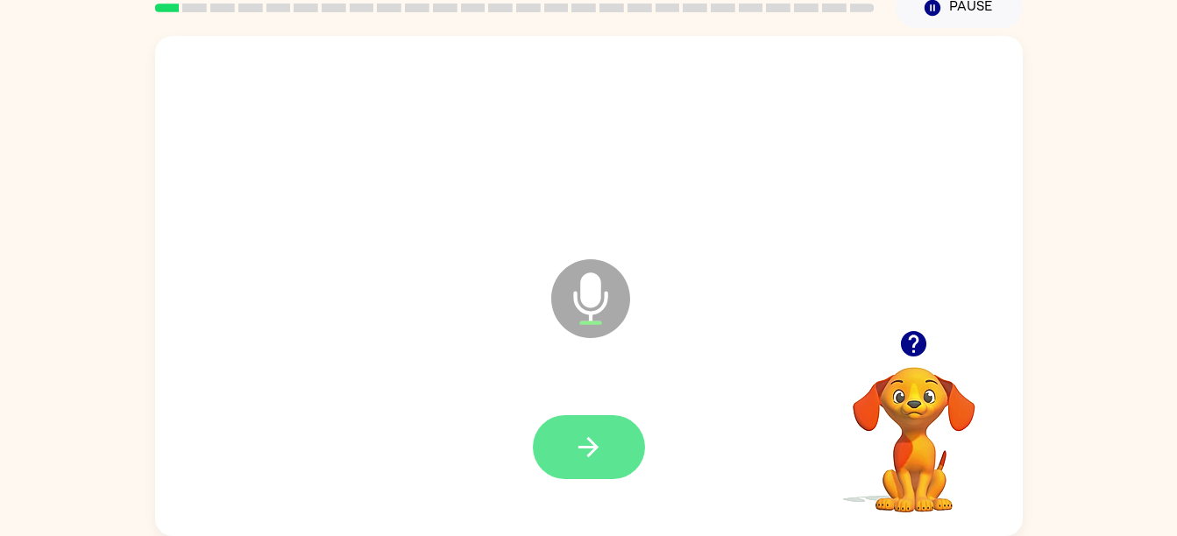
click at [597, 451] on icon "button" at bounding box center [588, 447] width 31 height 31
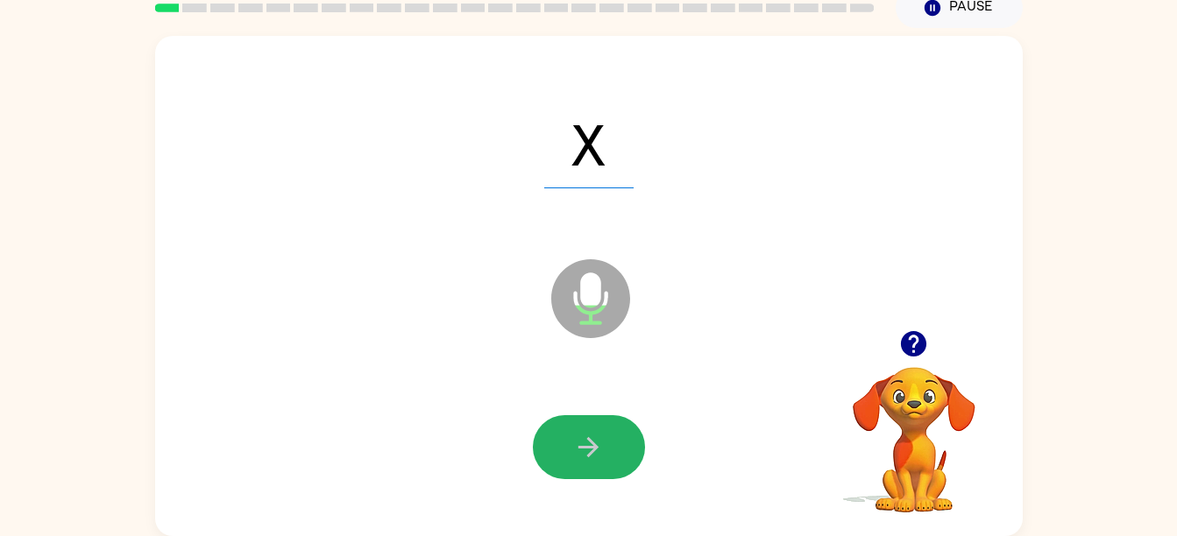
click at [590, 445] on icon "button" at bounding box center [588, 447] width 31 height 31
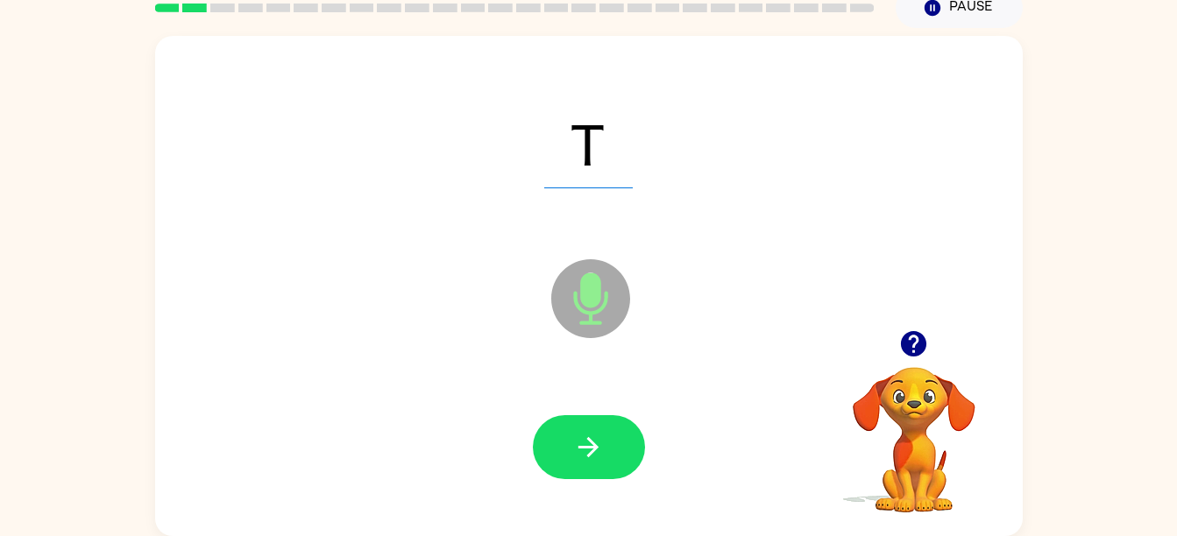
click at [590, 445] on icon "button" at bounding box center [588, 447] width 31 height 31
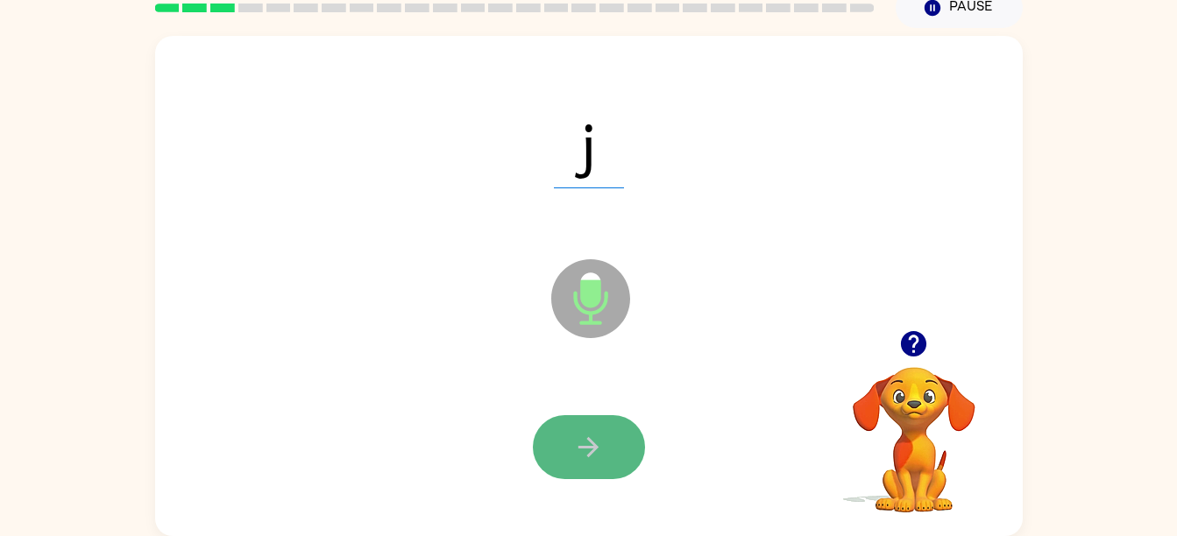
drag, startPoint x: 590, startPoint y: 445, endPoint x: 573, endPoint y: 439, distance: 17.7
click at [573, 439] on icon "button" at bounding box center [588, 447] width 31 height 31
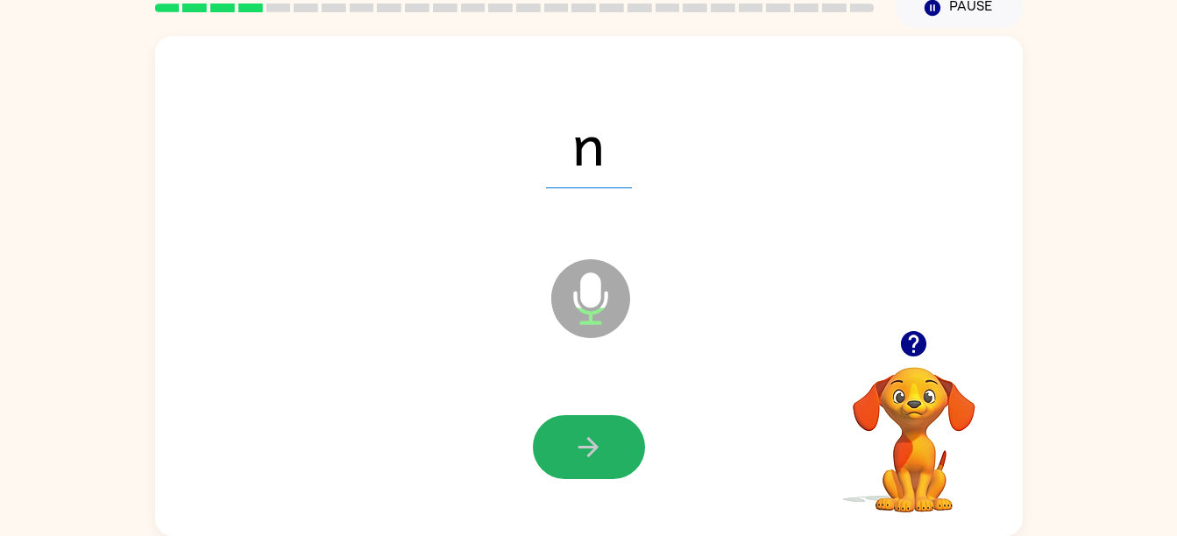
click at [573, 439] on icon "button" at bounding box center [588, 447] width 31 height 31
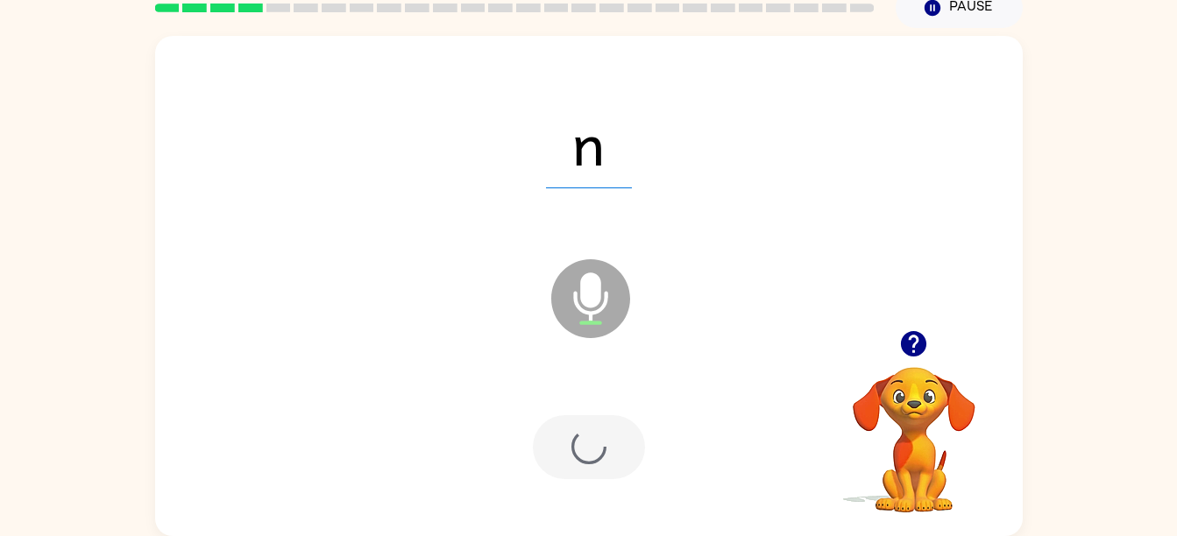
click at [573, 439] on div at bounding box center [589, 447] width 112 height 64
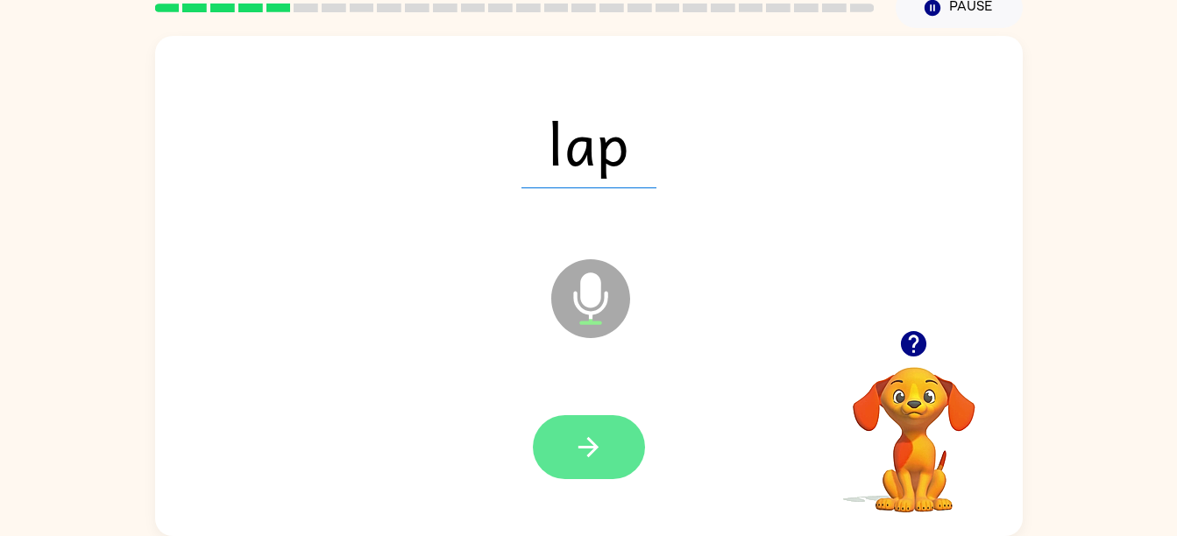
click at [592, 449] on icon "button" at bounding box center [588, 447] width 31 height 31
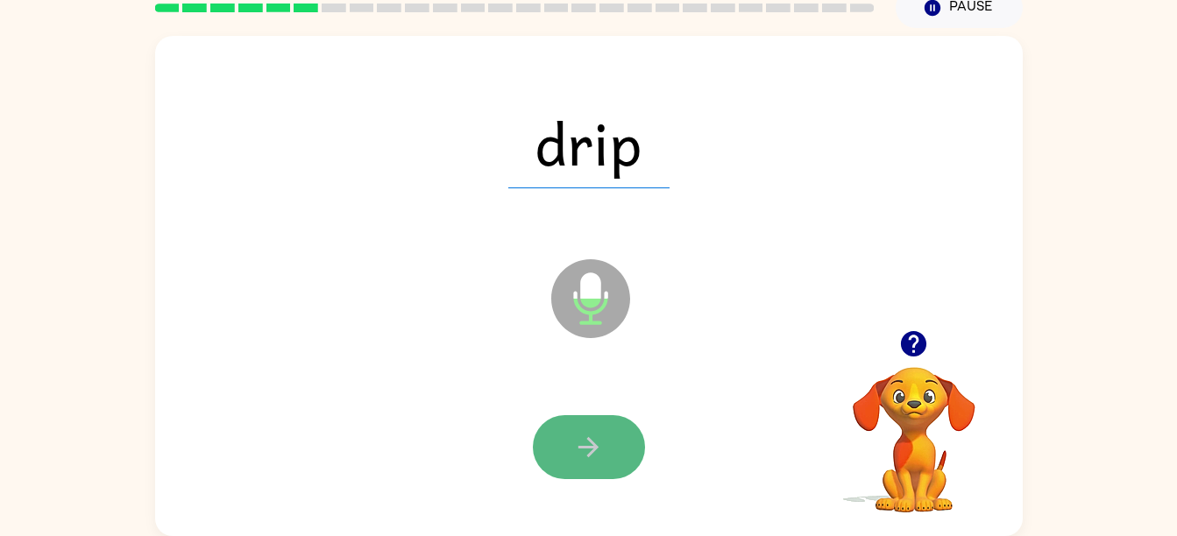
drag, startPoint x: 592, startPoint y: 449, endPoint x: 593, endPoint y: 465, distance: 16.7
click at [593, 465] on button "button" at bounding box center [589, 447] width 112 height 64
click at [598, 432] on icon "button" at bounding box center [588, 447] width 31 height 31
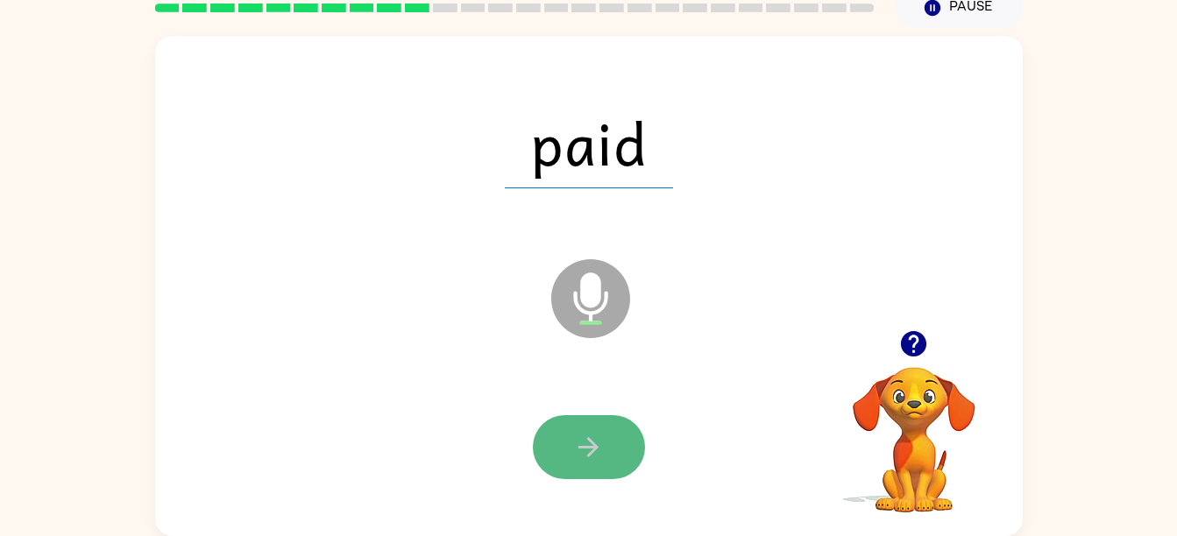
click at [593, 444] on icon "button" at bounding box center [589, 447] width 20 height 20
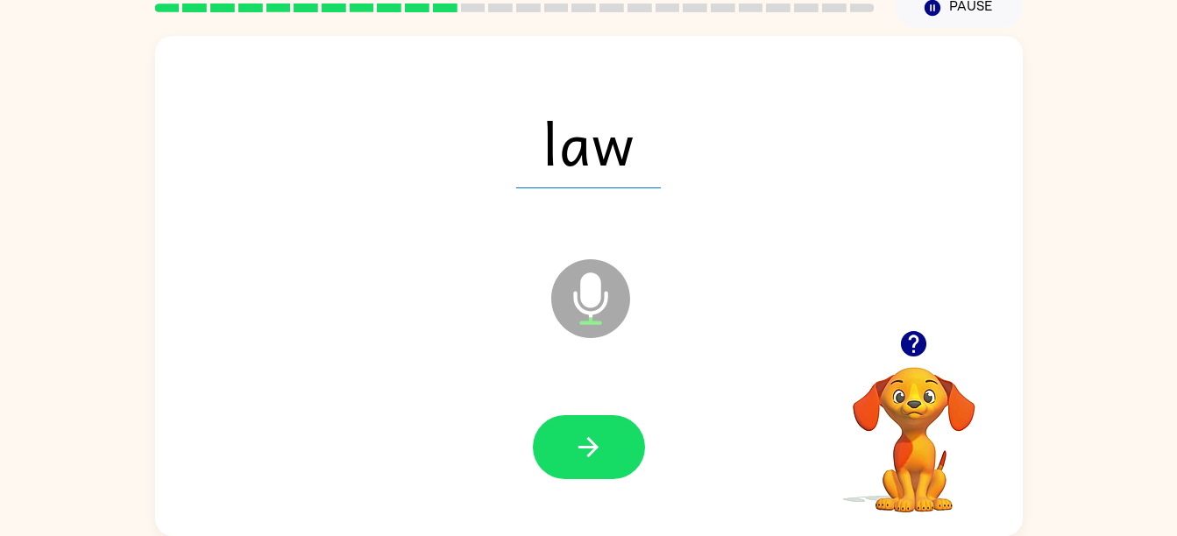
click at [593, 444] on icon "button" at bounding box center [589, 447] width 20 height 20
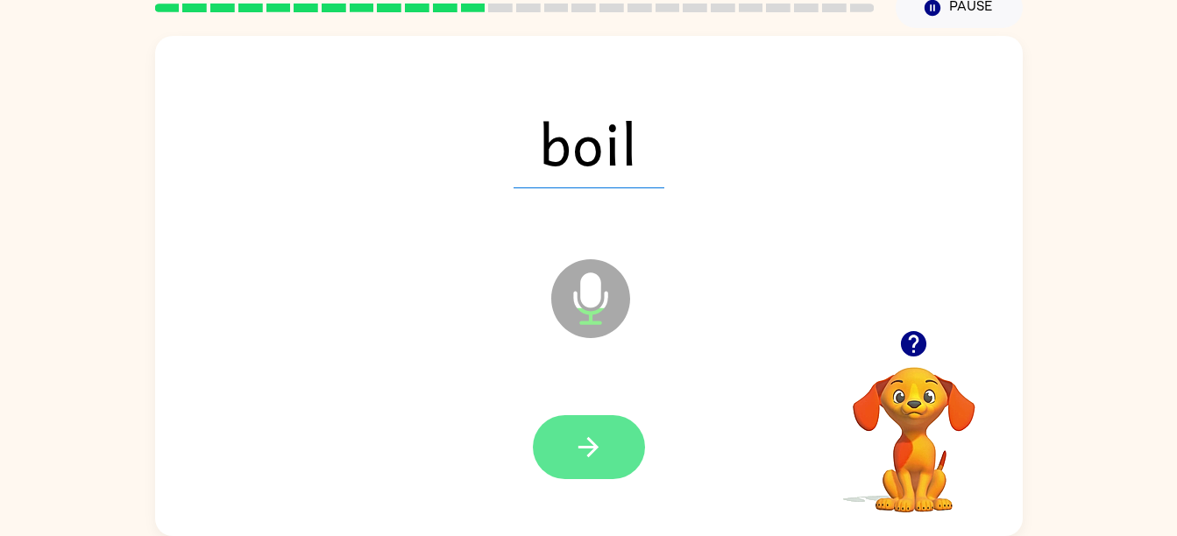
click at [593, 444] on icon "button" at bounding box center [589, 447] width 20 height 20
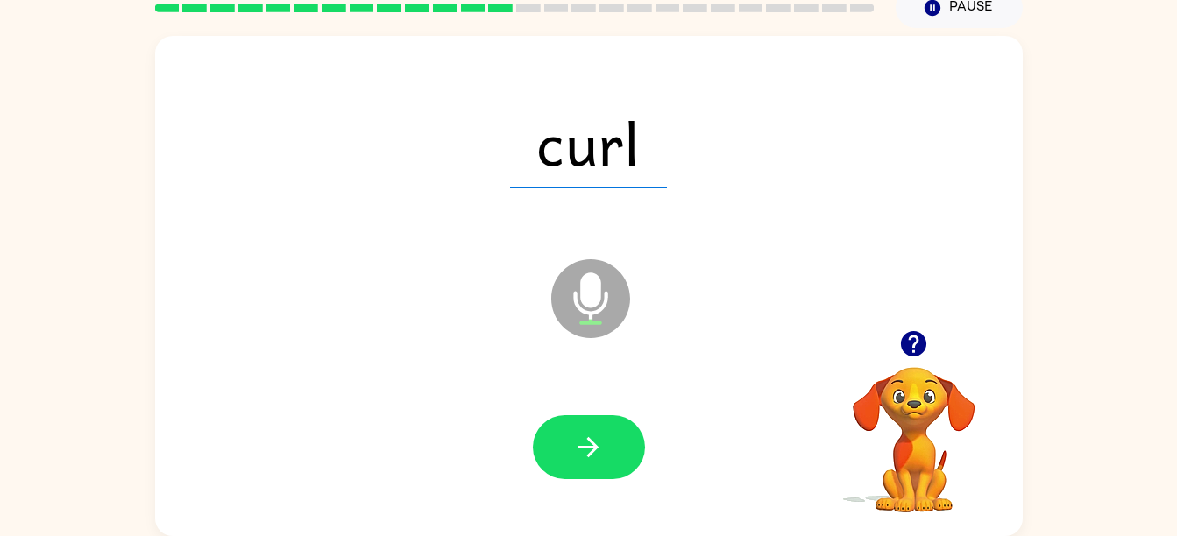
click at [593, 444] on icon "button" at bounding box center [589, 447] width 20 height 20
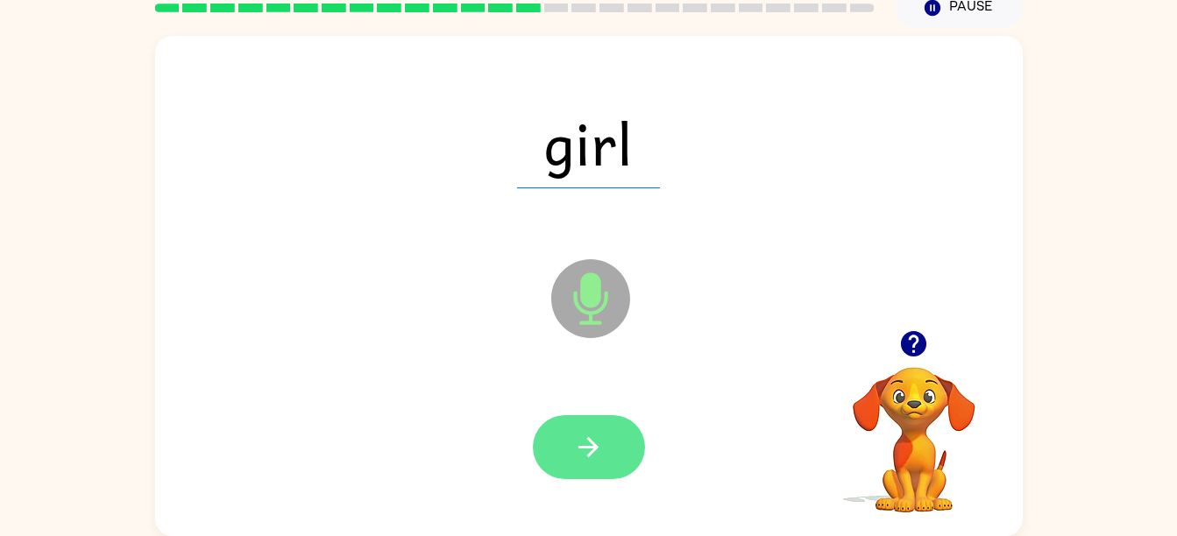
click at [585, 437] on icon "button" at bounding box center [588, 447] width 31 height 31
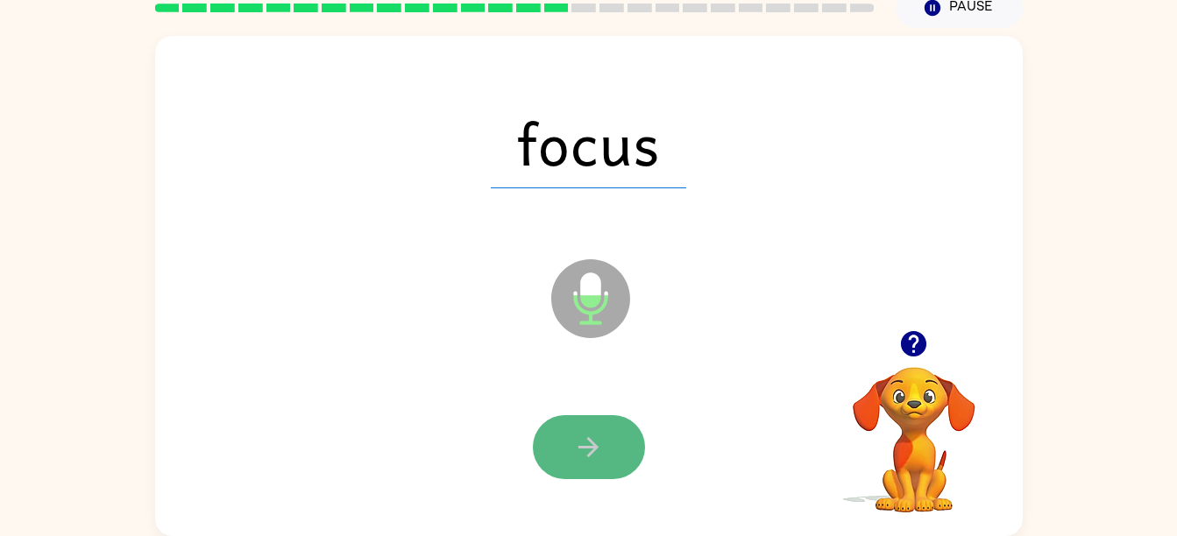
drag, startPoint x: 585, startPoint y: 437, endPoint x: 576, endPoint y: 451, distance: 17.3
click at [576, 451] on icon "button" at bounding box center [588, 447] width 31 height 31
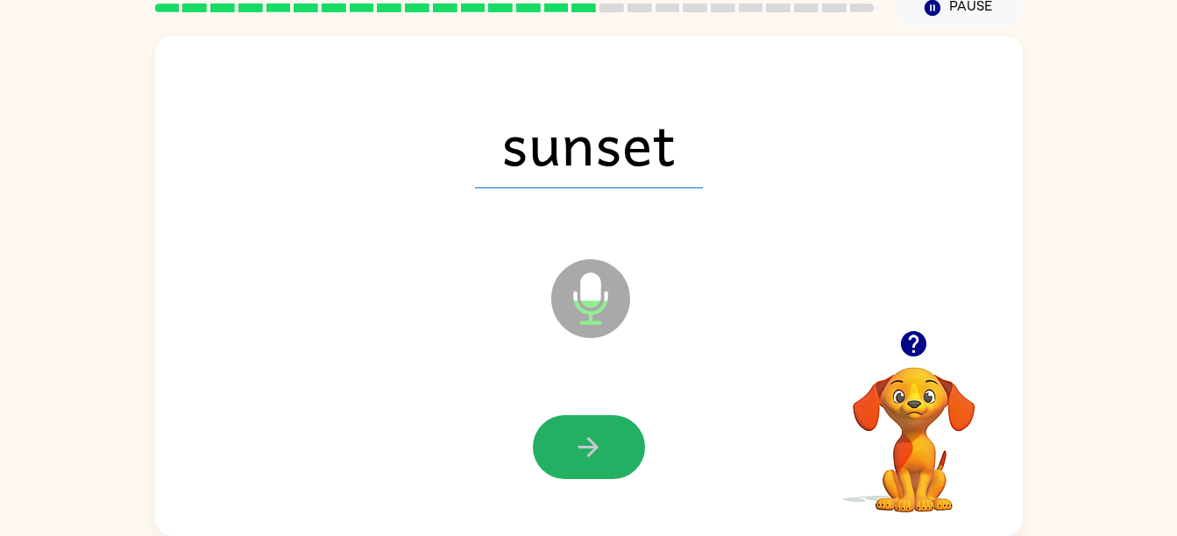
click at [576, 451] on icon "button" at bounding box center [588, 447] width 31 height 31
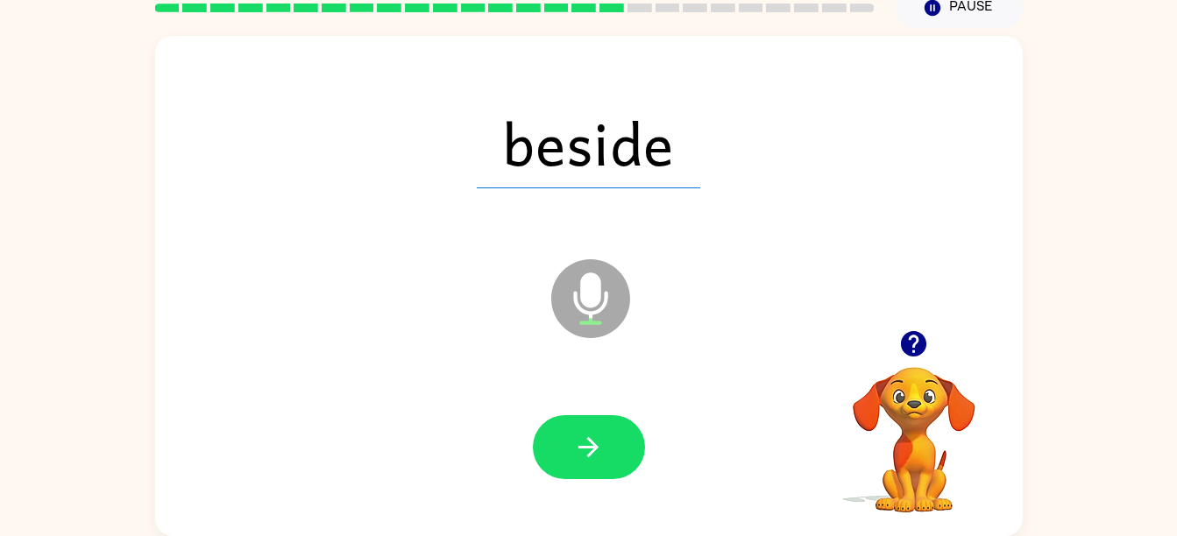
click at [572, 451] on button "button" at bounding box center [589, 447] width 112 height 64
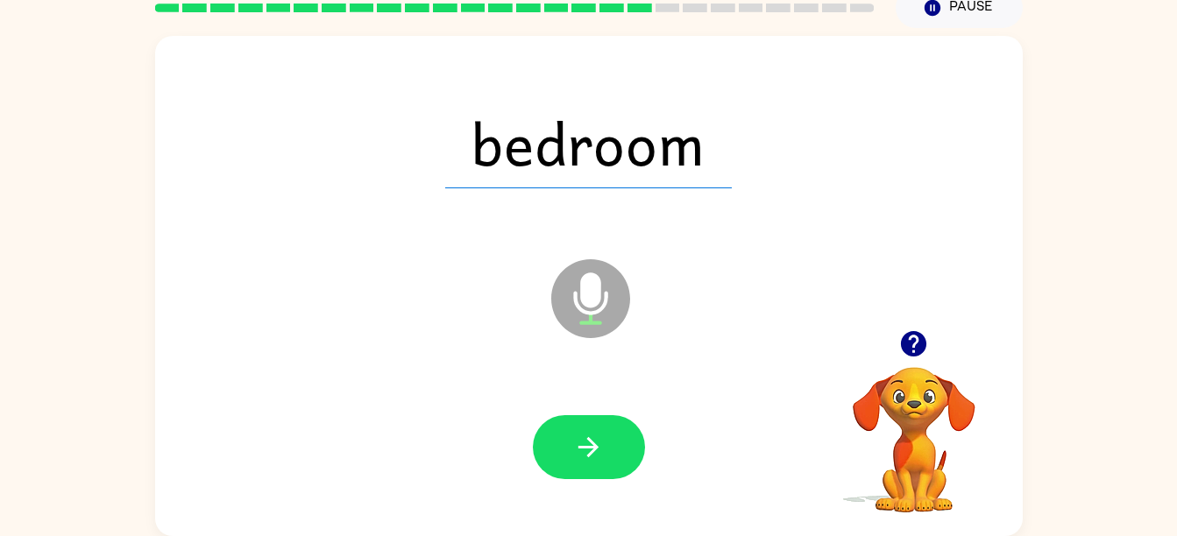
click at [572, 451] on button "button" at bounding box center [589, 447] width 112 height 64
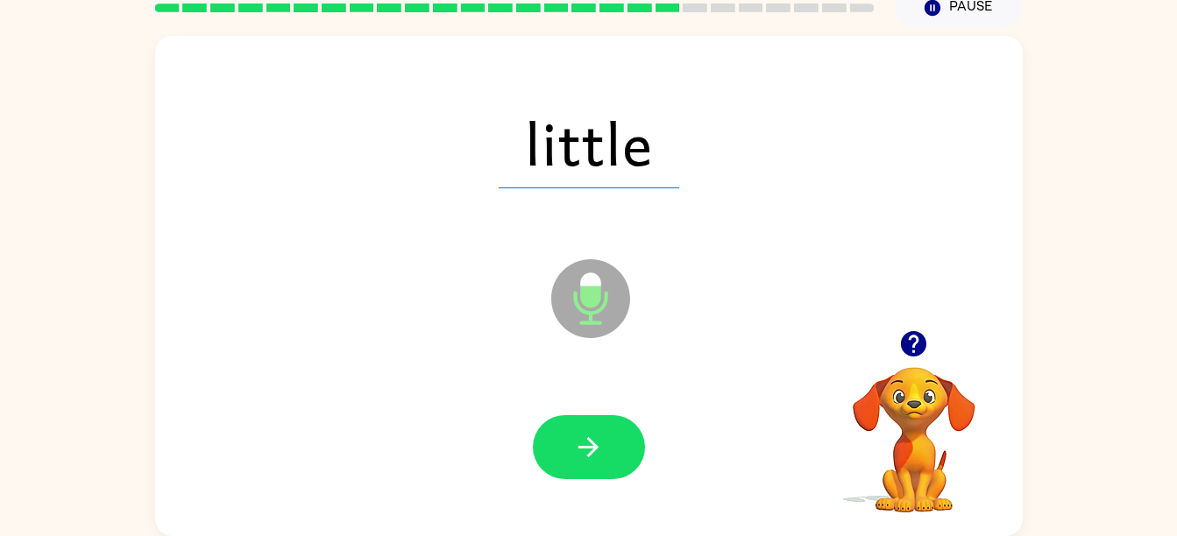
click at [572, 451] on button "button" at bounding box center [589, 447] width 112 height 64
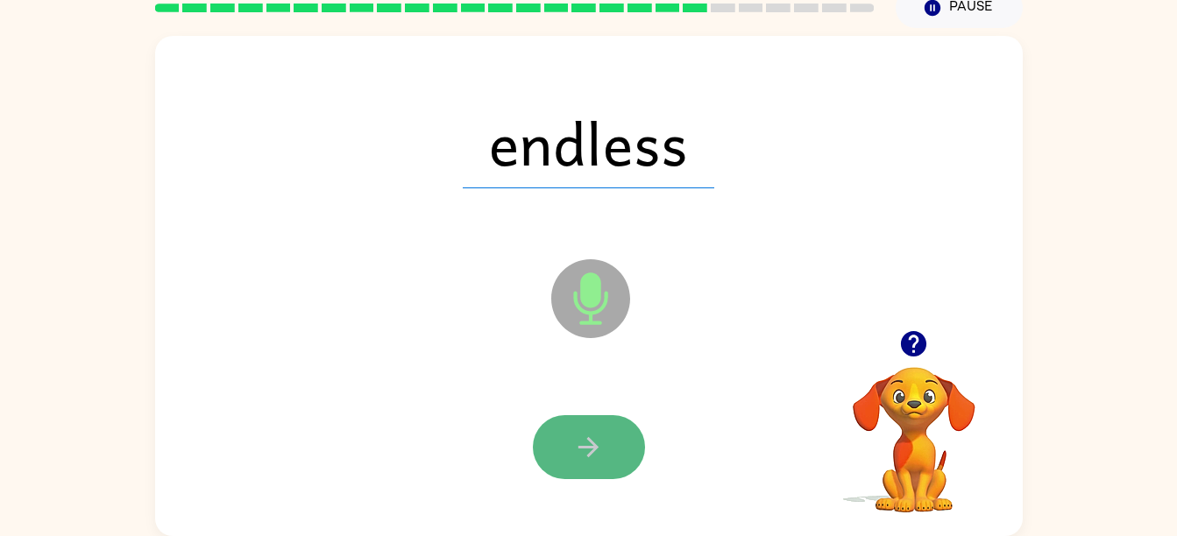
drag, startPoint x: 571, startPoint y: 449, endPoint x: 550, endPoint y: 422, distance: 34.4
click at [550, 422] on button "button" at bounding box center [589, 447] width 112 height 64
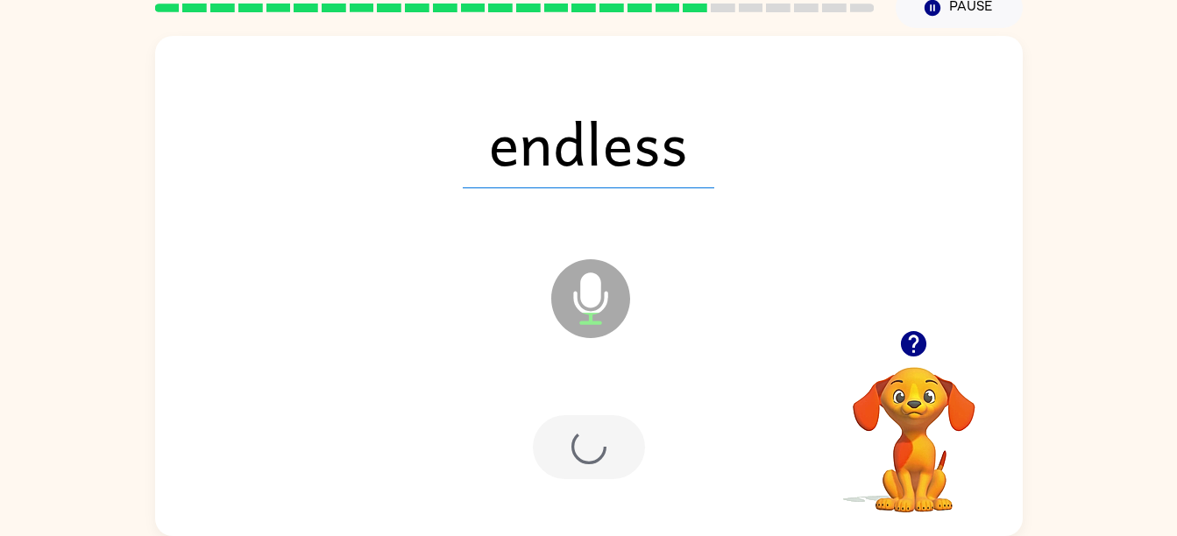
drag, startPoint x: 550, startPoint y: 422, endPoint x: 562, endPoint y: 443, distance: 24.4
click at [562, 443] on div at bounding box center [589, 447] width 112 height 64
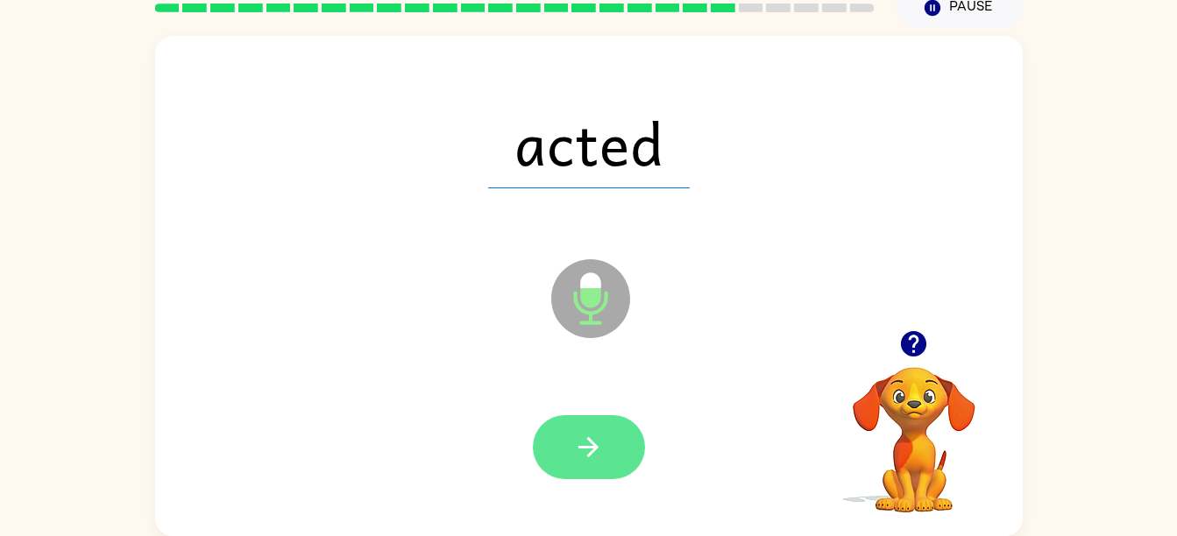
click at [581, 443] on icon "button" at bounding box center [588, 447] width 31 height 31
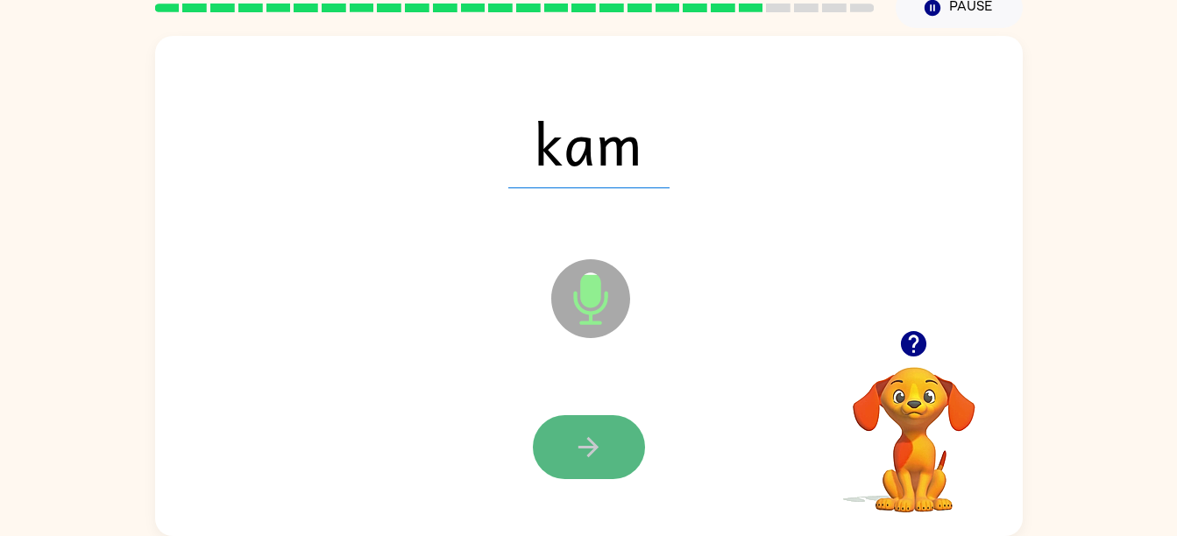
drag, startPoint x: 581, startPoint y: 443, endPoint x: 565, endPoint y: 440, distance: 16.9
click at [565, 440] on button "button" at bounding box center [589, 447] width 112 height 64
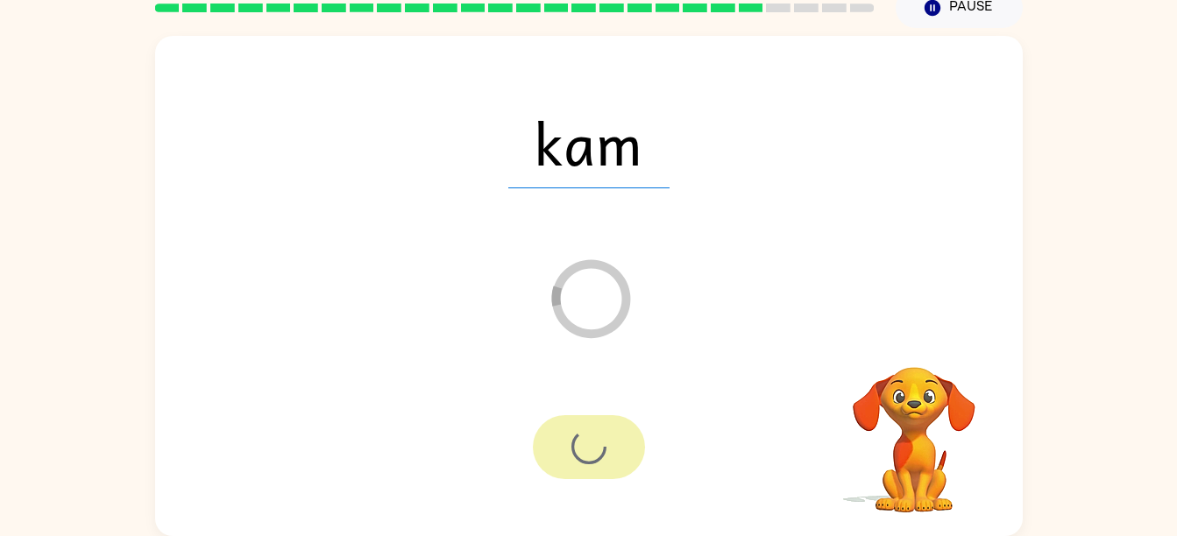
click at [565, 440] on div at bounding box center [589, 447] width 112 height 64
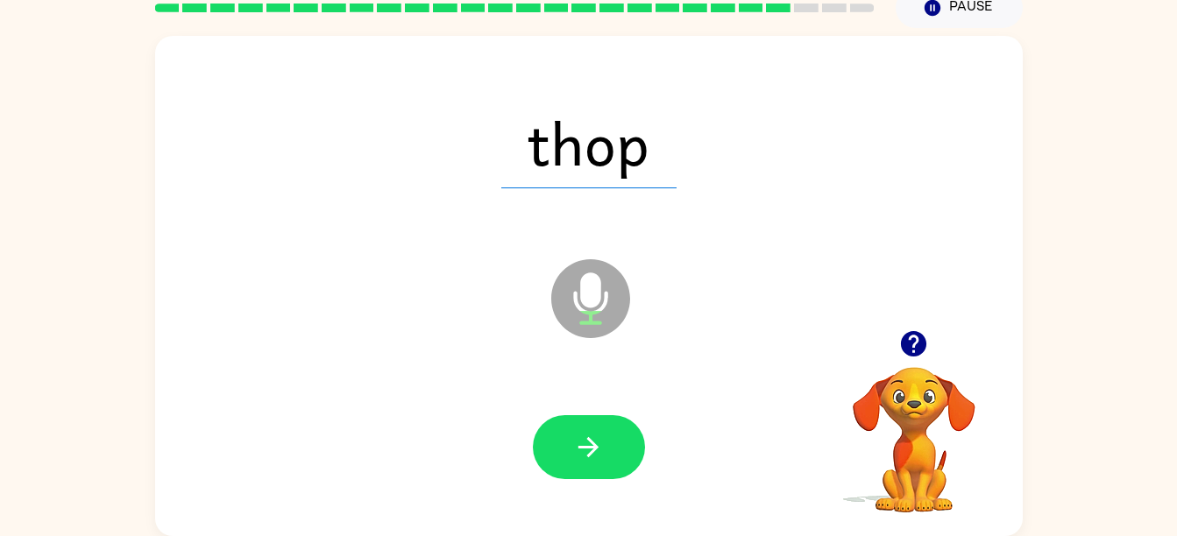
click at [419, 186] on div "thop" at bounding box center [589, 143] width 833 height 144
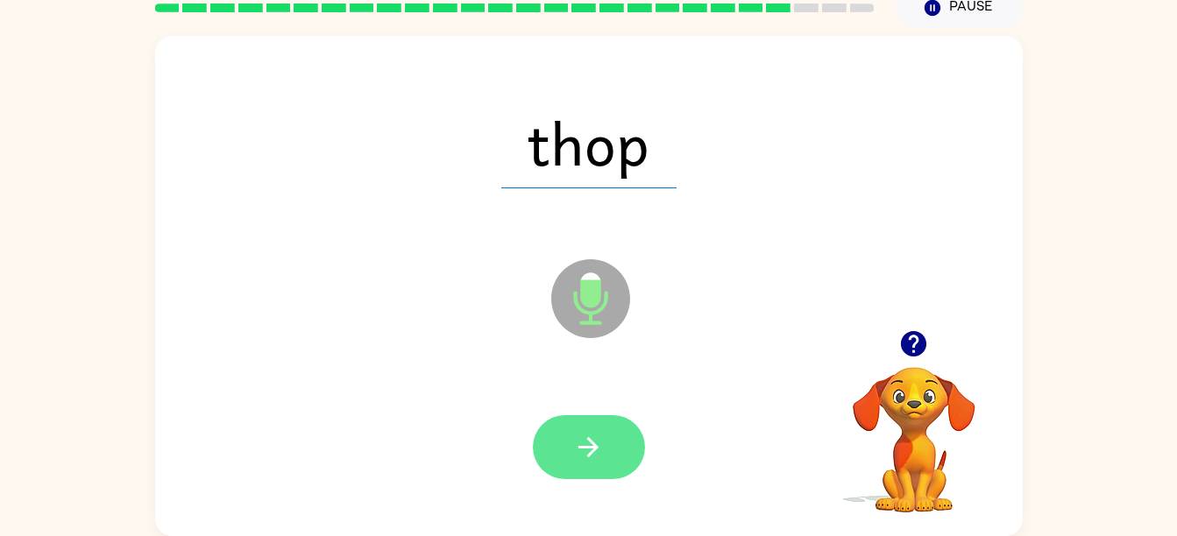
click at [583, 470] on button "button" at bounding box center [589, 447] width 112 height 64
click at [603, 472] on button "button" at bounding box center [589, 447] width 112 height 64
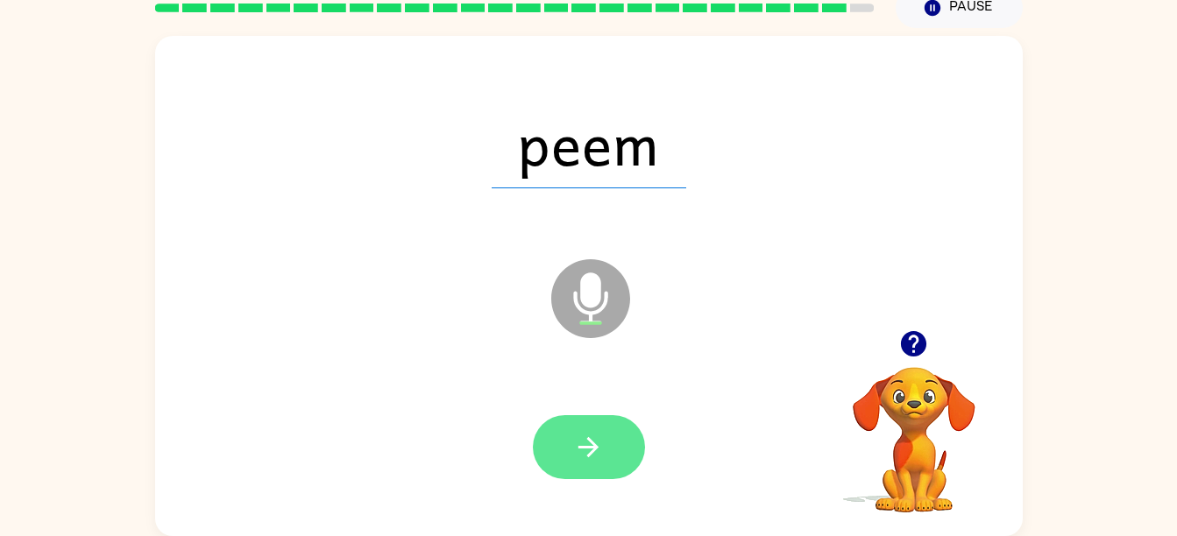
click at [593, 437] on icon "button" at bounding box center [588, 447] width 31 height 31
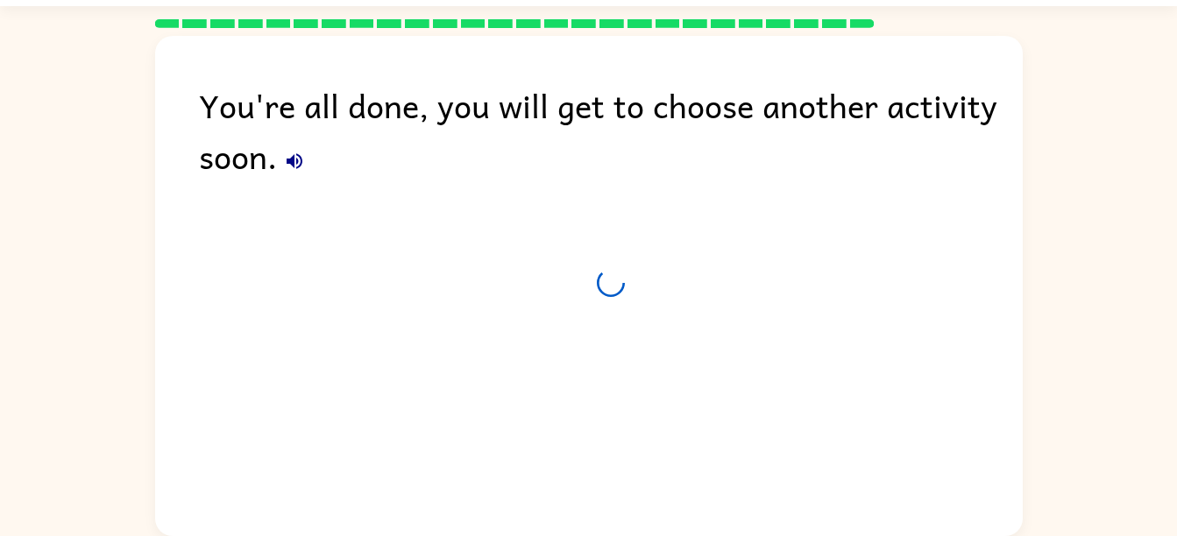
scroll to position [48, 0]
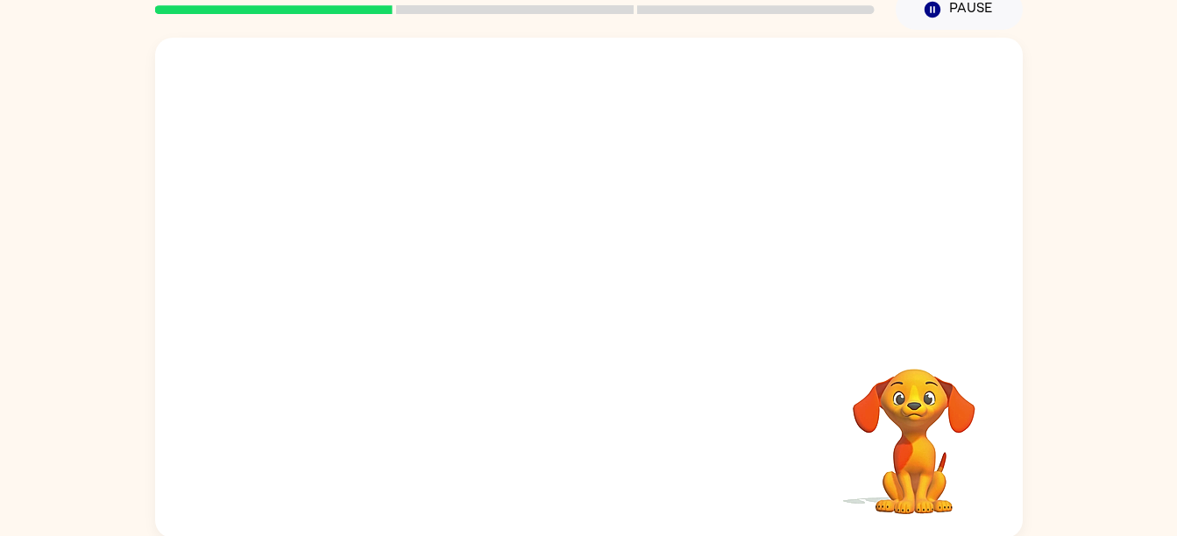
scroll to position [80, 0]
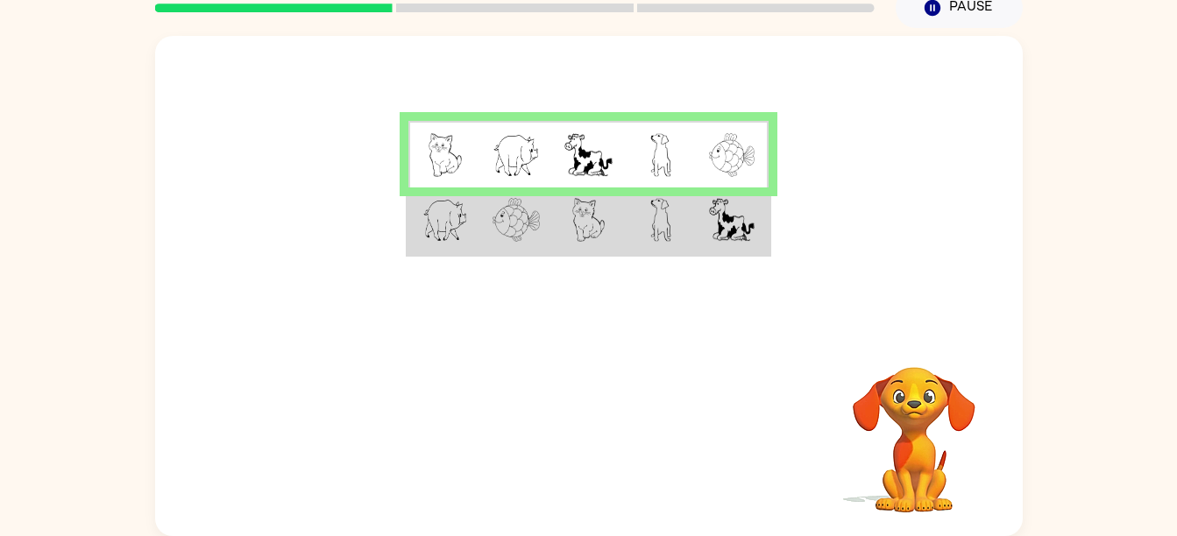
click at [495, 242] on img at bounding box center [516, 220] width 47 height 44
click at [491, 242] on td at bounding box center [516, 221] width 72 height 67
click at [623, 247] on td at bounding box center [588, 221] width 72 height 67
click at [617, 241] on td at bounding box center [588, 221] width 72 height 67
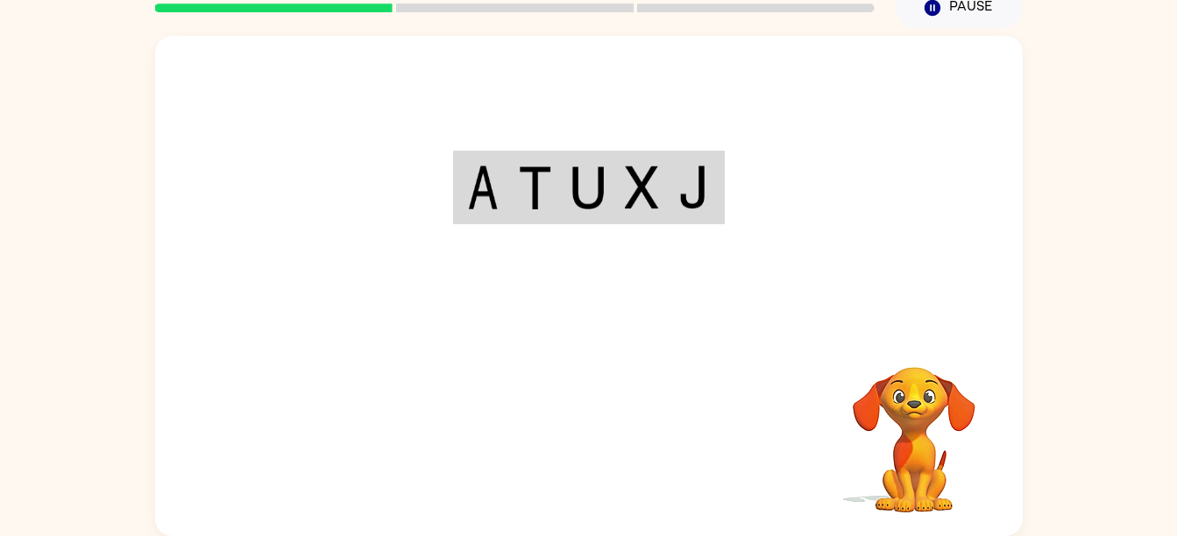
click at [622, 420] on div "Your browser must support playing .mp4 files to use Literably. Please try using…" at bounding box center [589, 286] width 868 height 501
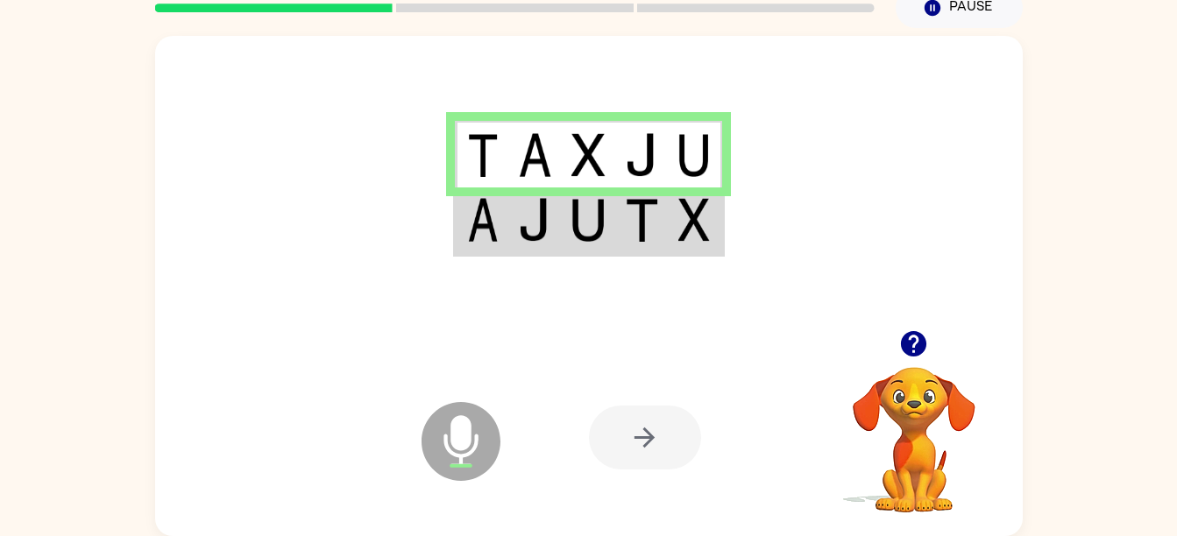
click at [654, 469] on div at bounding box center [645, 438] width 112 height 64
click at [629, 402] on icon "Microphone The Microphone is here when it is your turn to talk" at bounding box center [548, 463] width 263 height 131
click at [644, 443] on div at bounding box center [645, 438] width 112 height 64
click at [622, 450] on div at bounding box center [645, 438] width 112 height 64
click at [636, 440] on div at bounding box center [645, 438] width 112 height 64
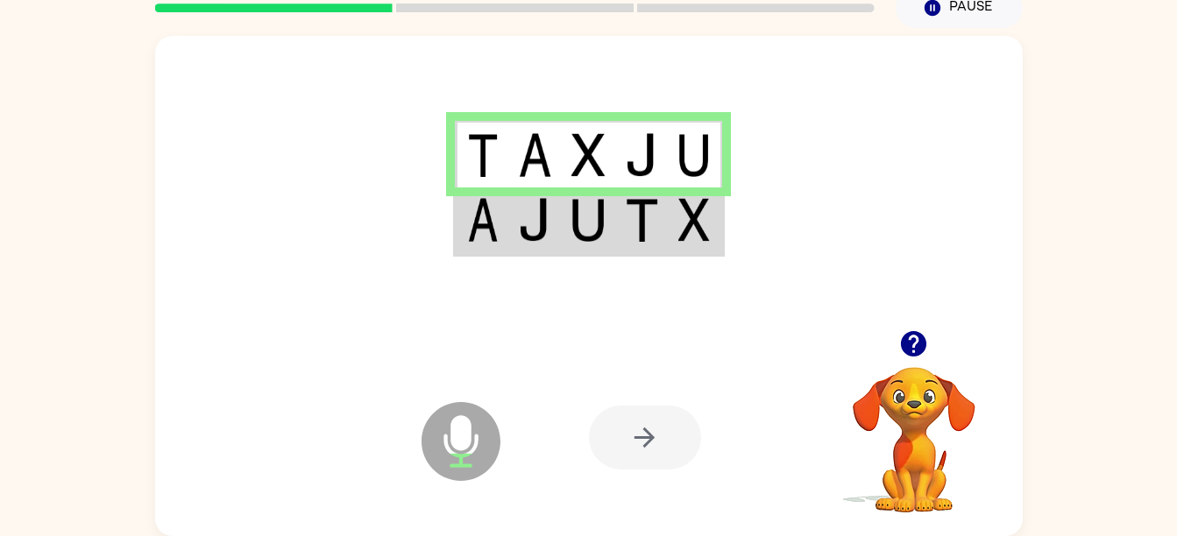
click at [631, 447] on div at bounding box center [645, 438] width 112 height 64
click at [640, 448] on div at bounding box center [645, 438] width 112 height 64
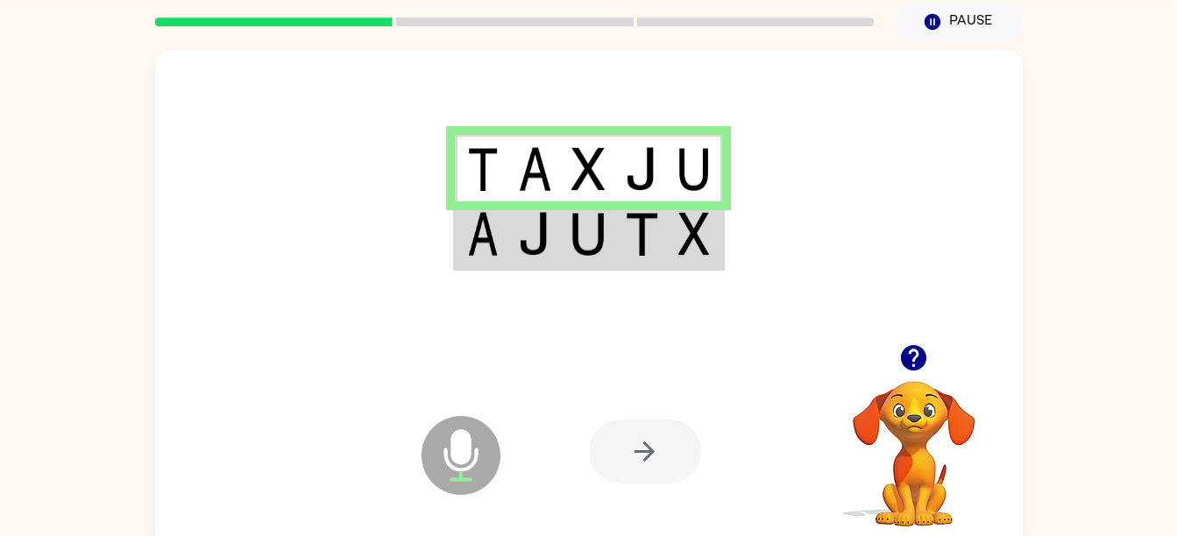
scroll to position [65, 0]
click at [593, 234] on img at bounding box center [588, 235] width 33 height 44
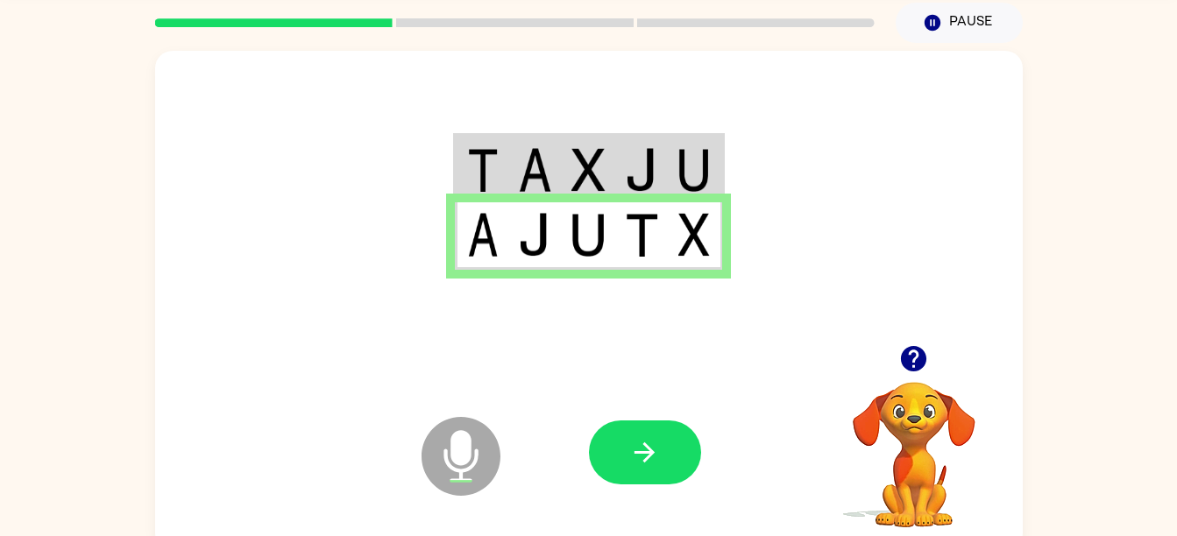
click at [643, 228] on img at bounding box center [641, 235] width 33 height 44
click at [658, 457] on icon "button" at bounding box center [644, 452] width 31 height 31
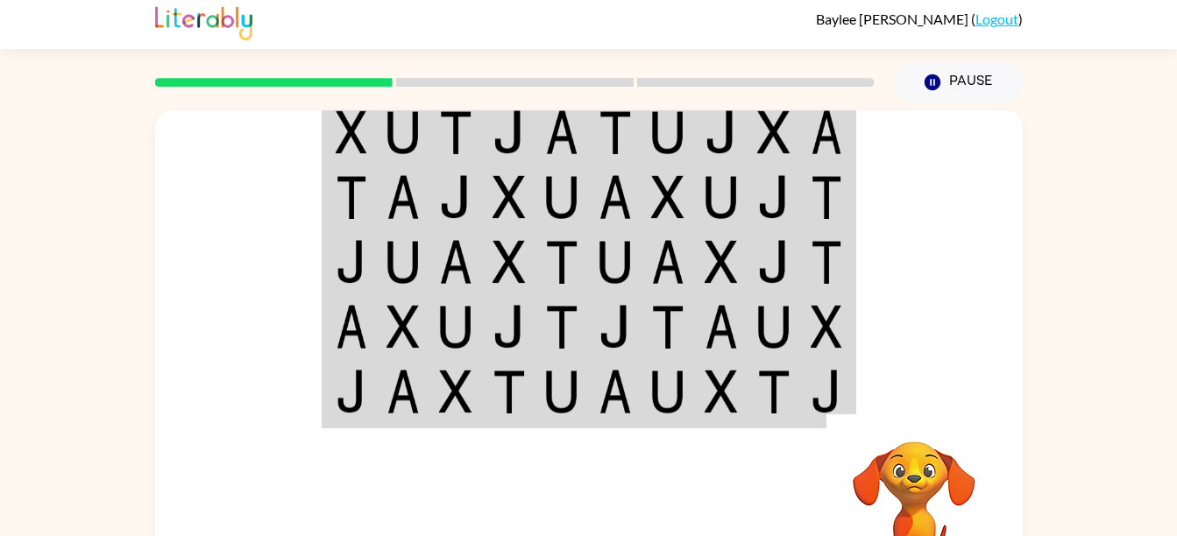
scroll to position [6, 0]
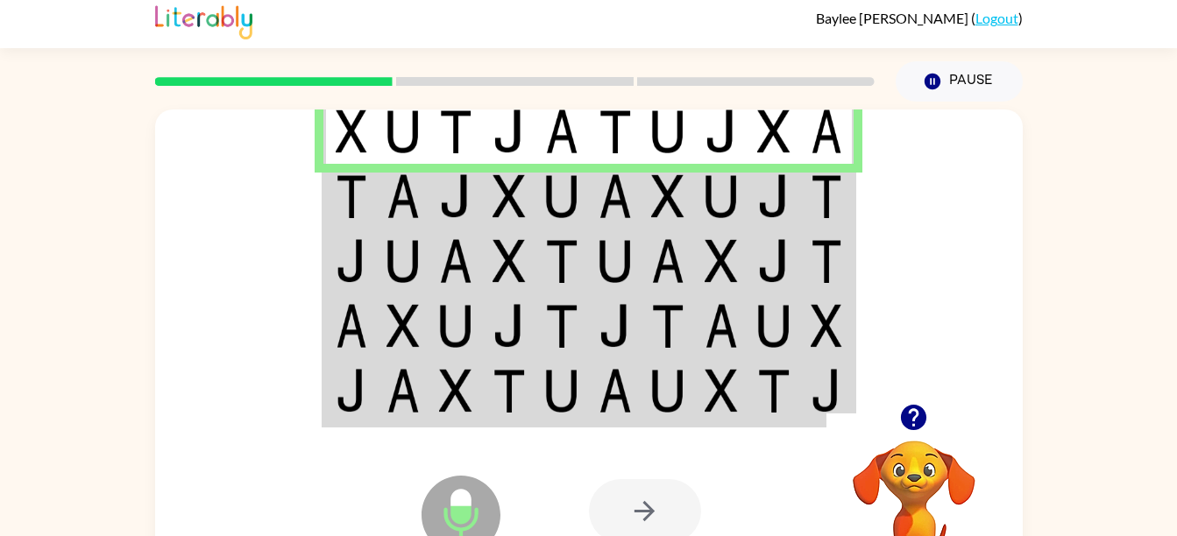
click at [389, 202] on img at bounding box center [403, 196] width 33 height 44
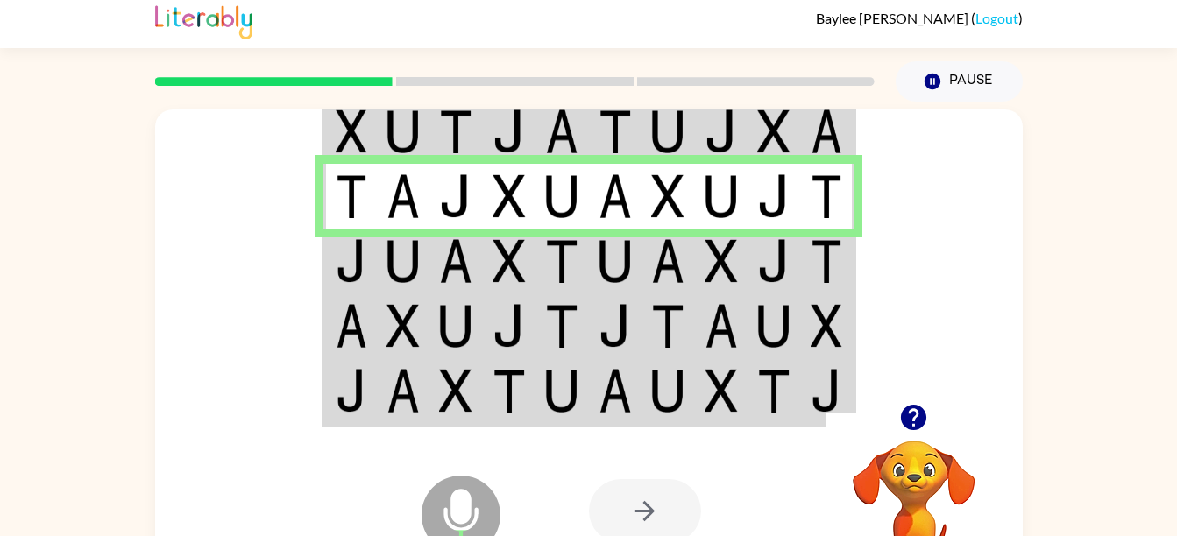
click at [337, 262] on img at bounding box center [352, 261] width 32 height 44
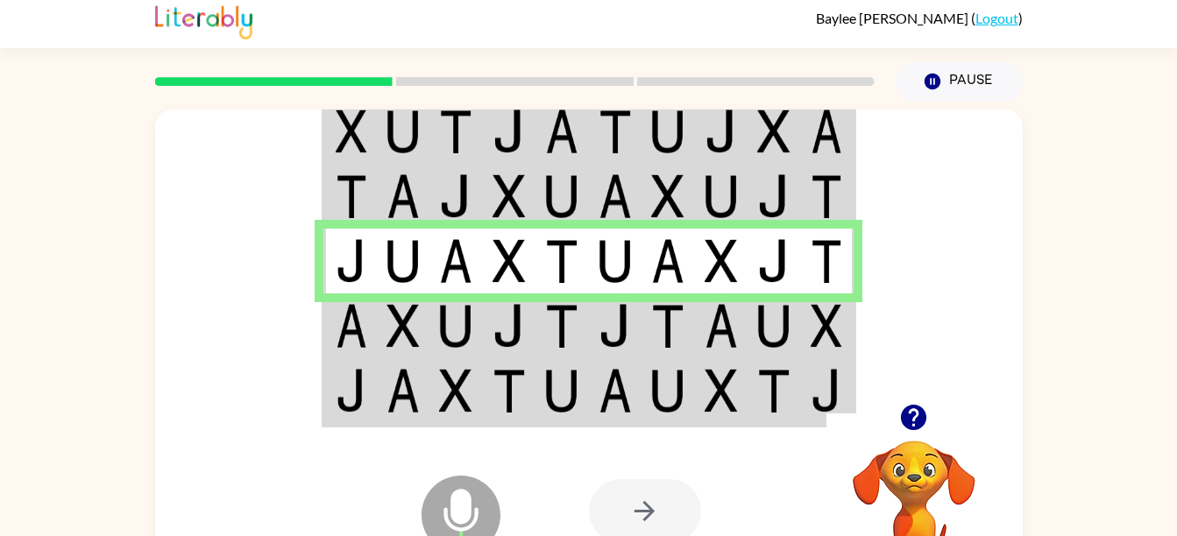
click at [354, 316] on img at bounding box center [352, 326] width 32 height 44
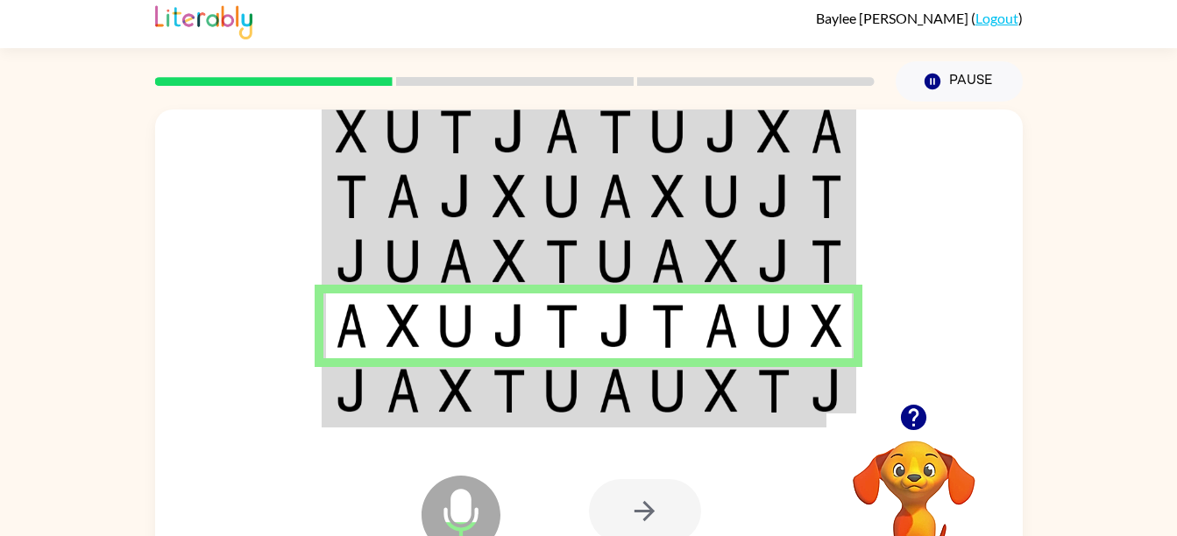
click at [475, 395] on td at bounding box center [456, 392] width 53 height 67
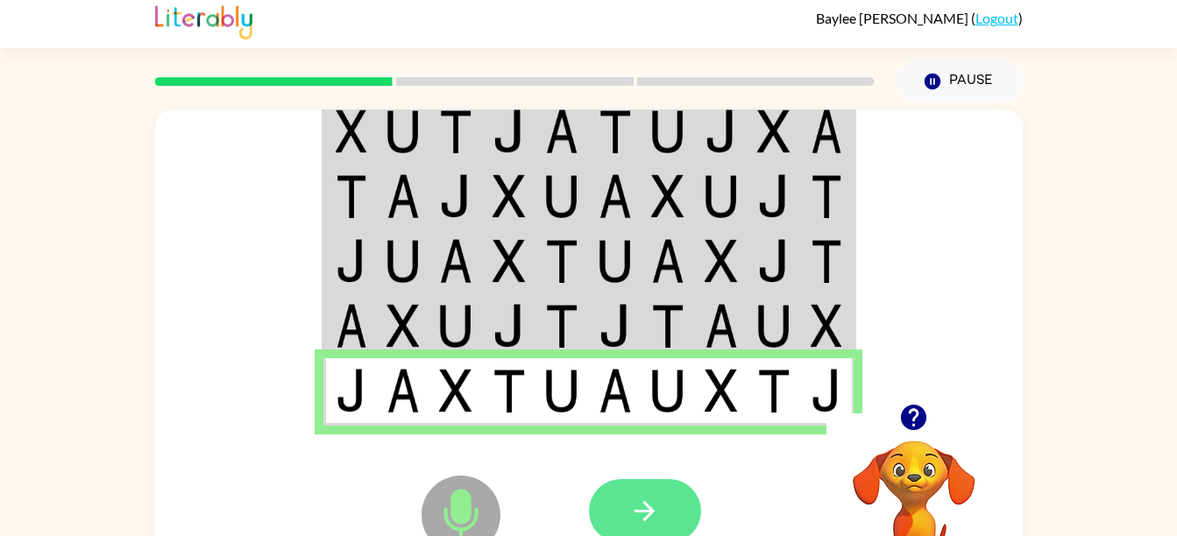
click at [660, 509] on button "button" at bounding box center [645, 511] width 112 height 64
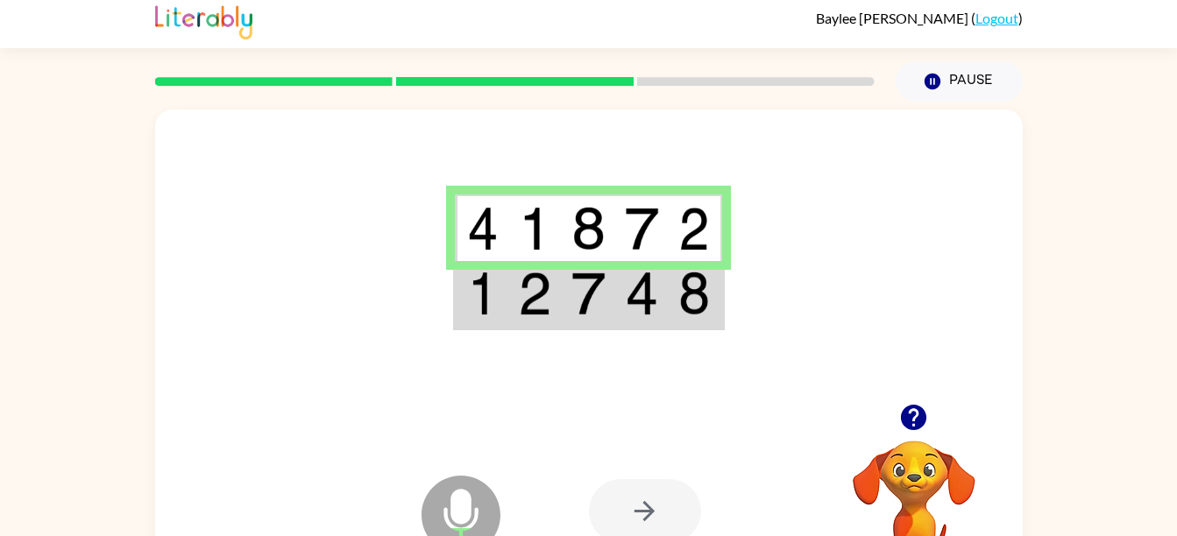
click at [475, 302] on img at bounding box center [483, 294] width 32 height 44
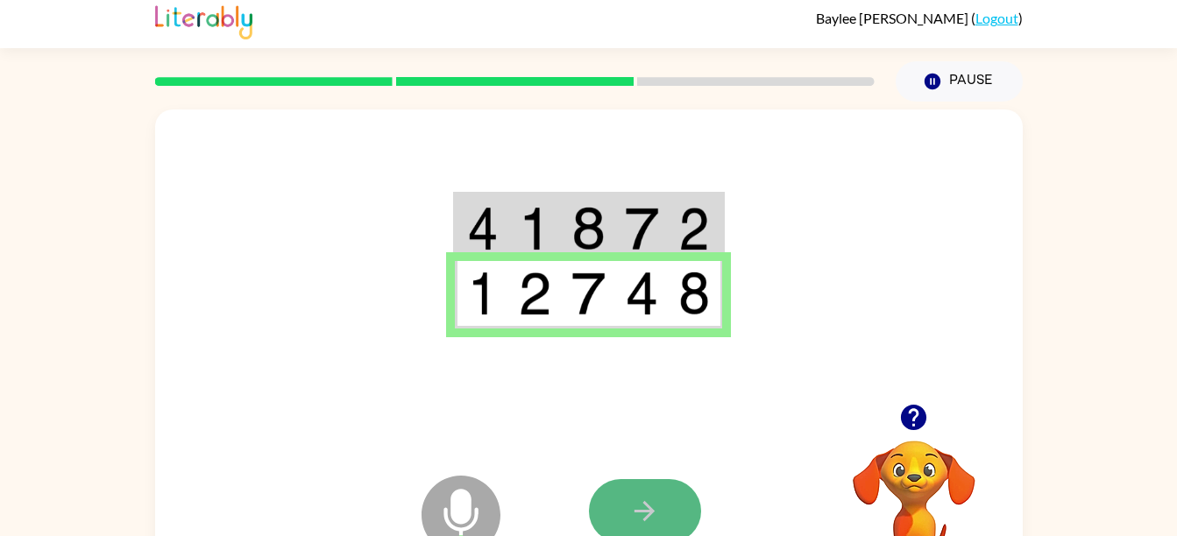
click at [671, 528] on button "button" at bounding box center [645, 511] width 112 height 64
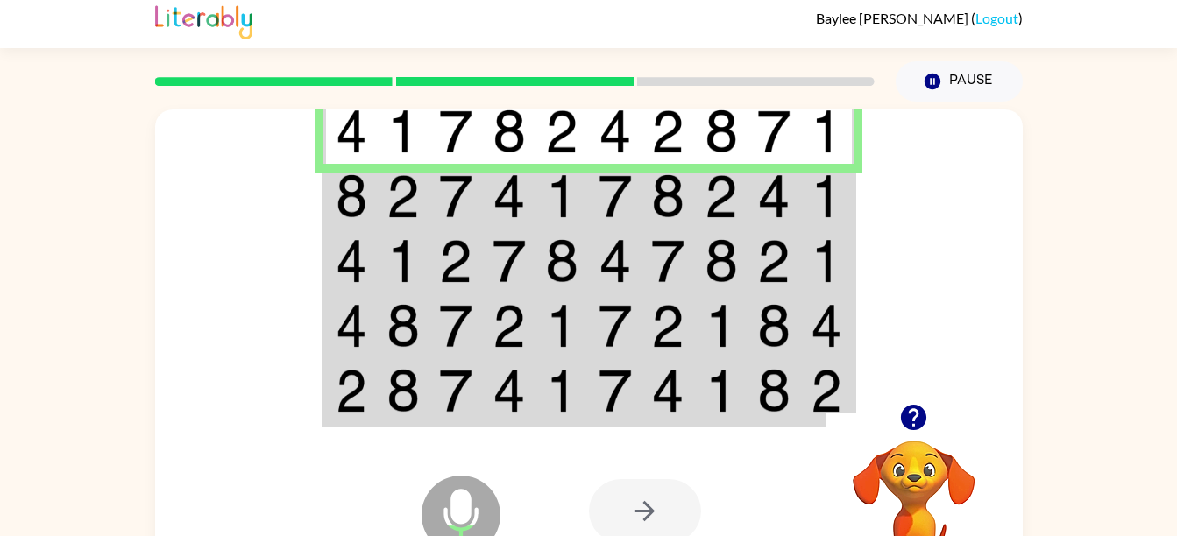
click at [571, 203] on img at bounding box center [561, 196] width 33 height 44
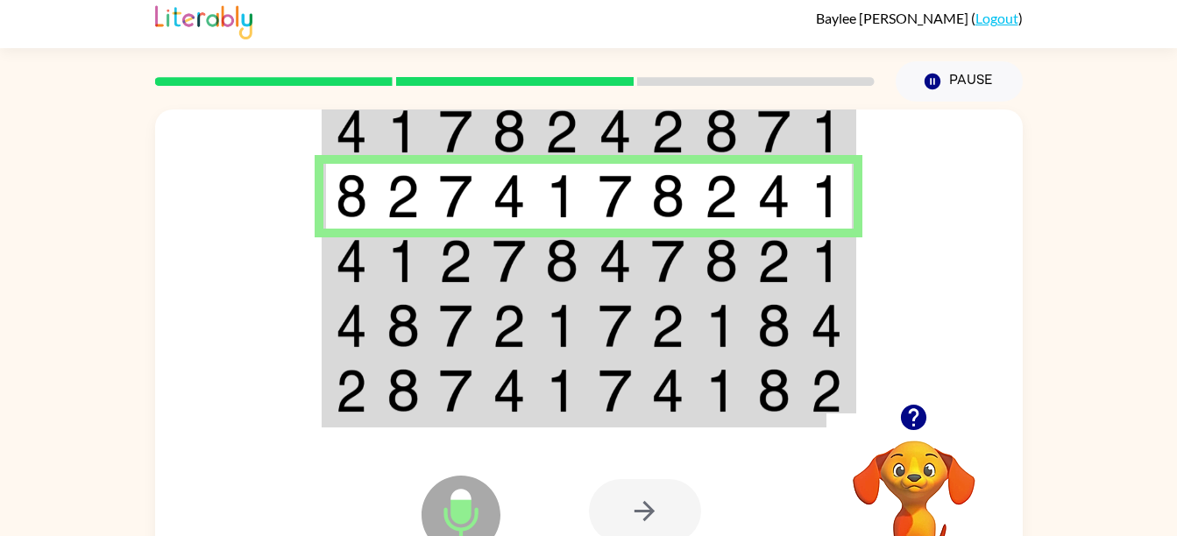
click at [626, 284] on td at bounding box center [615, 261] width 53 height 65
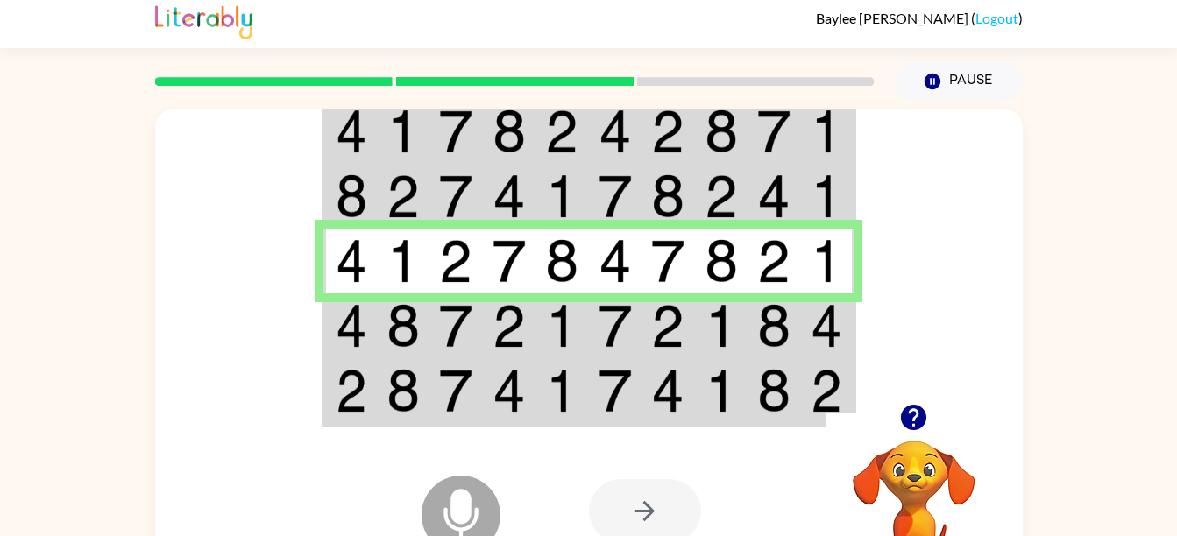
click at [353, 341] on img at bounding box center [352, 326] width 32 height 44
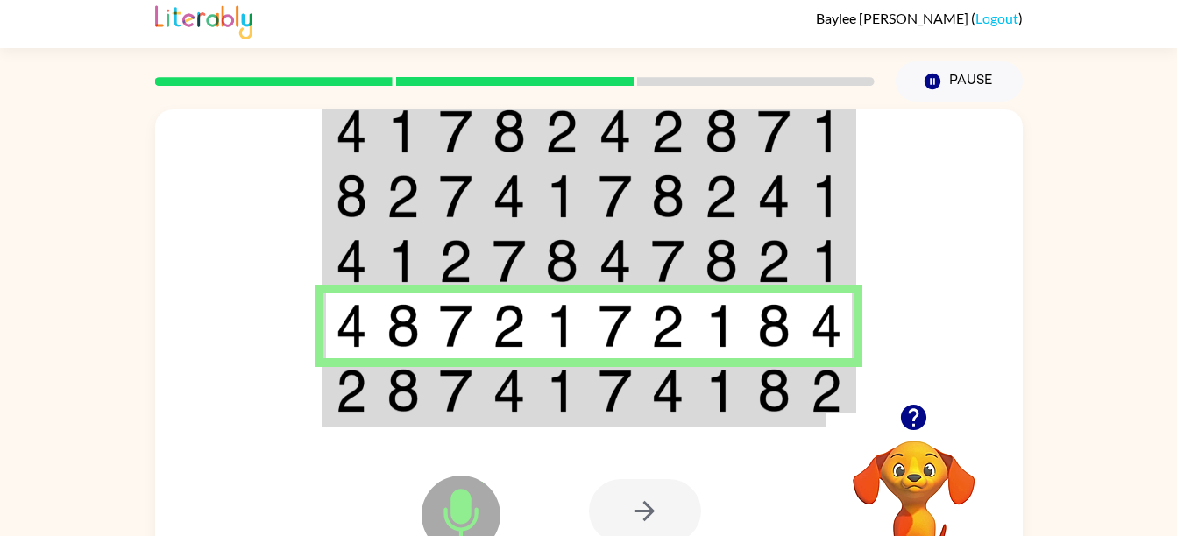
click at [714, 363] on td at bounding box center [721, 392] width 53 height 67
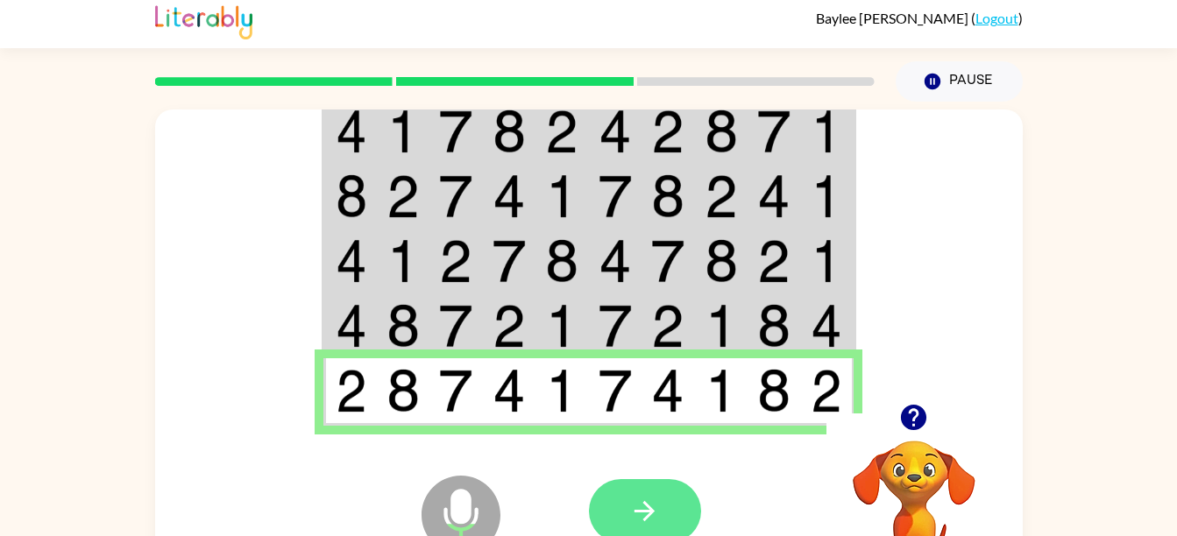
click at [633, 520] on icon "button" at bounding box center [644, 511] width 31 height 31
